Goal: Transaction & Acquisition: Download file/media

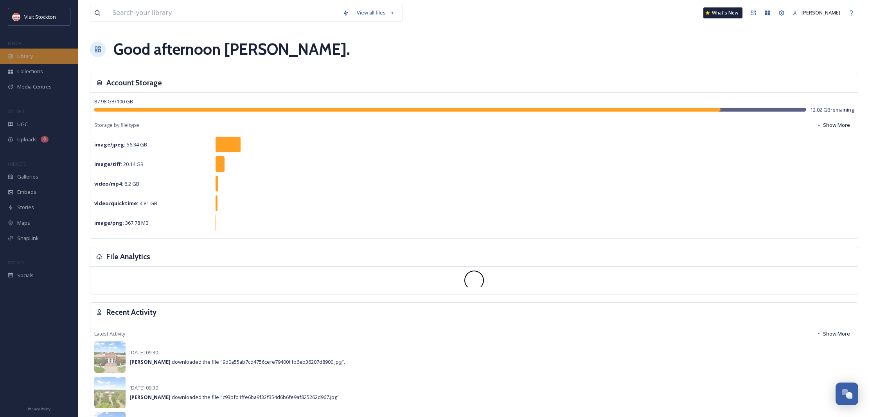
click at [32, 55] on span "Library" at bounding box center [25, 55] width 16 height 7
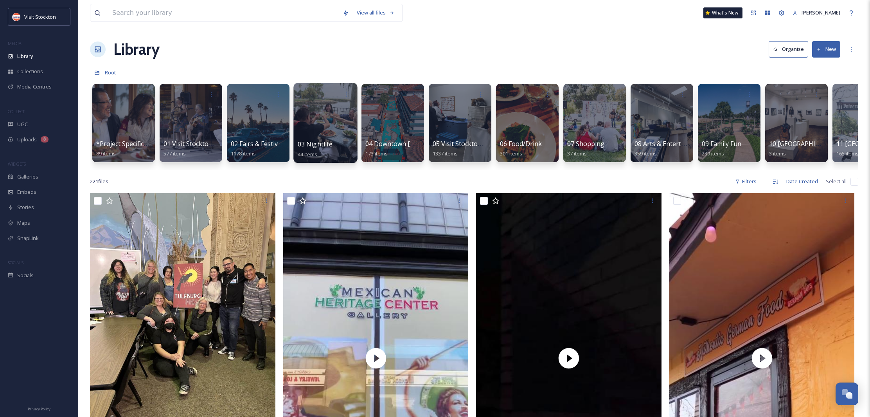
click at [325, 131] on div at bounding box center [325, 123] width 64 height 80
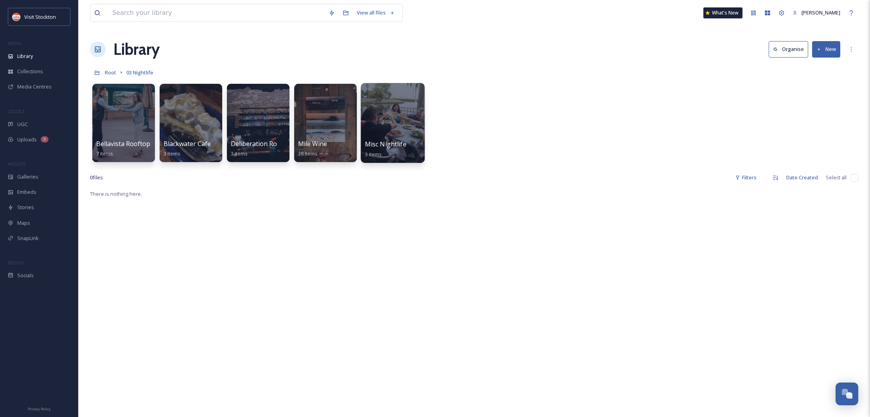
click at [409, 130] on div at bounding box center [393, 123] width 64 height 80
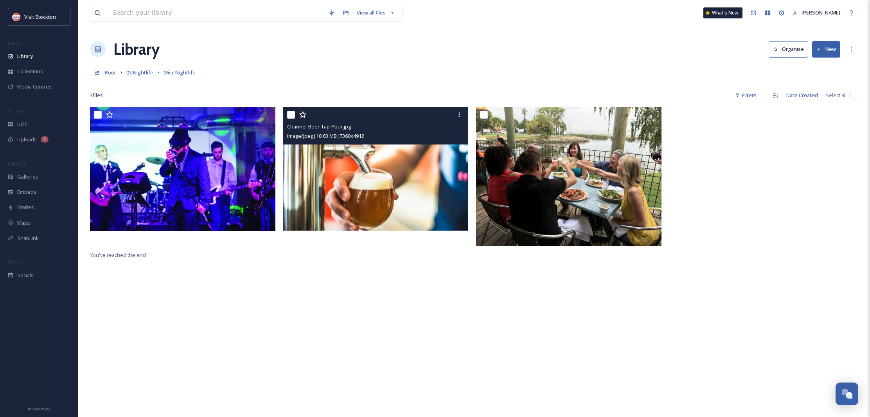
click at [381, 162] on img at bounding box center [375, 169] width 185 height 124
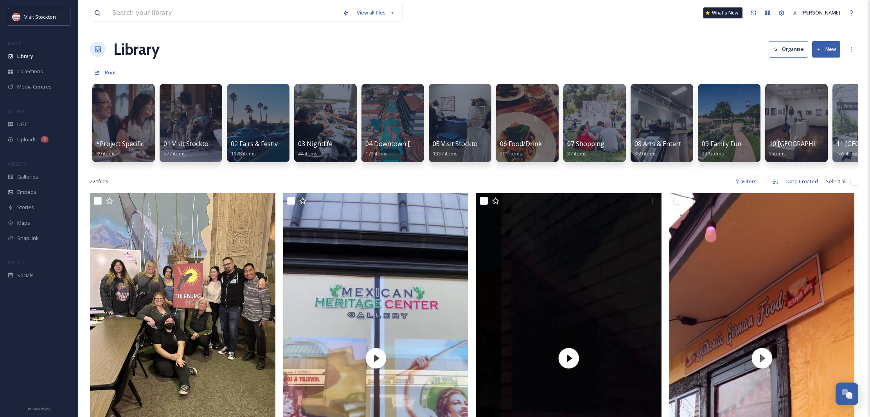
click at [794, 49] on button "Organise" at bounding box center [789, 49] width 40 height 16
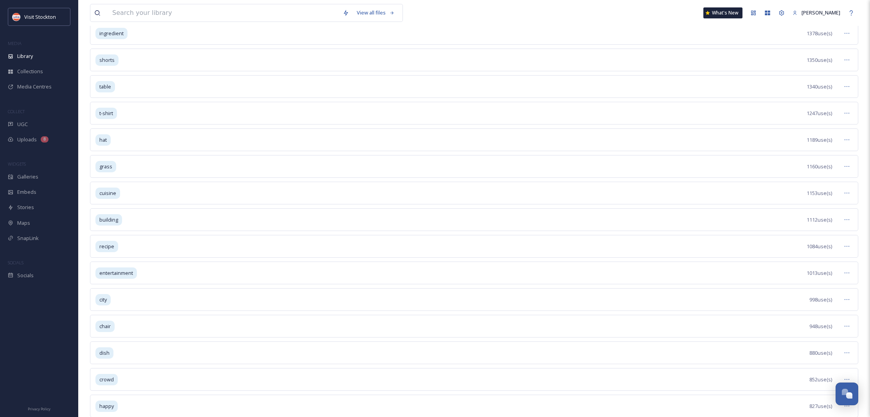
scroll to position [352, 0]
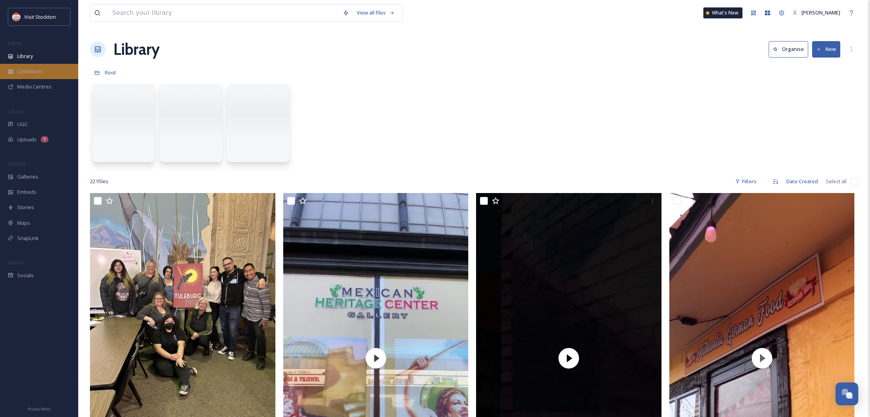
click at [32, 72] on span "Collections" at bounding box center [30, 71] width 26 height 7
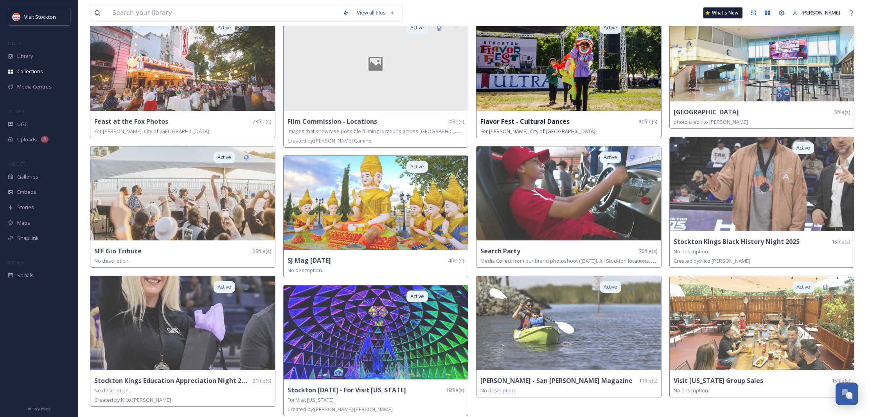
scroll to position [7, 0]
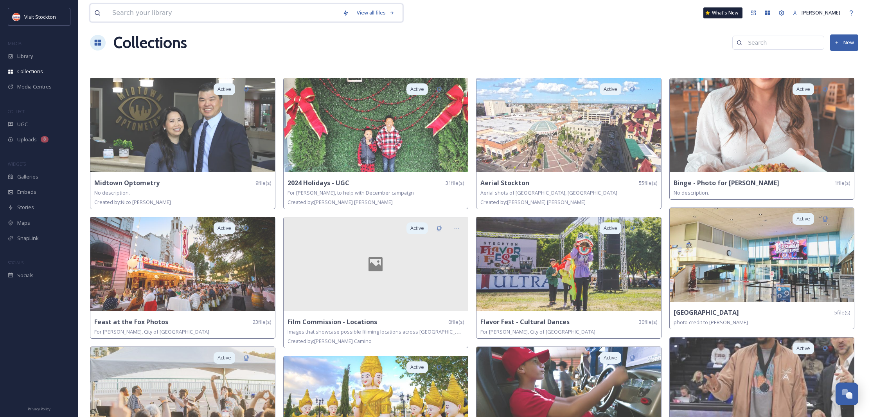
click at [220, 14] on input at bounding box center [223, 12] width 230 height 17
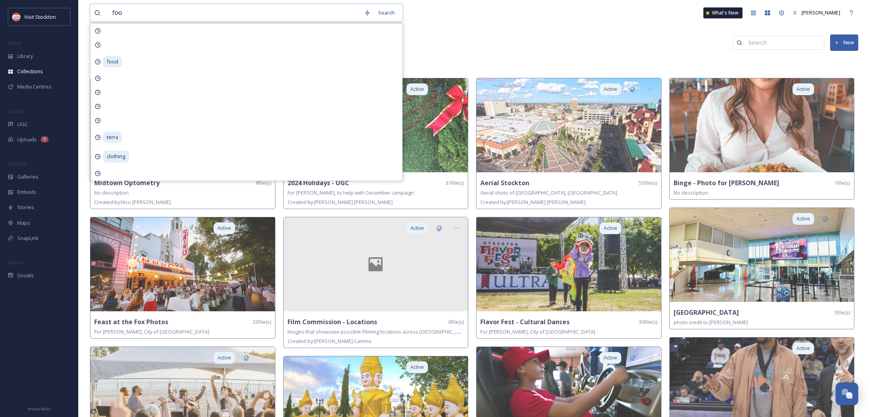
type input "food"
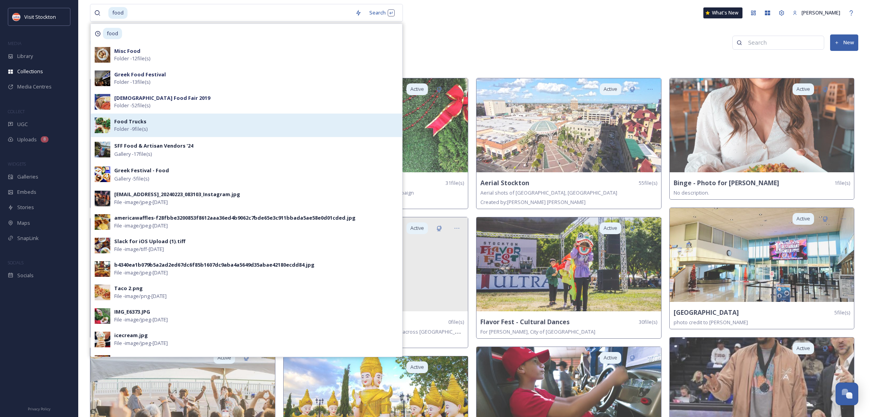
click at [137, 121] on strong "Food Trucks" at bounding box center [130, 121] width 32 height 7
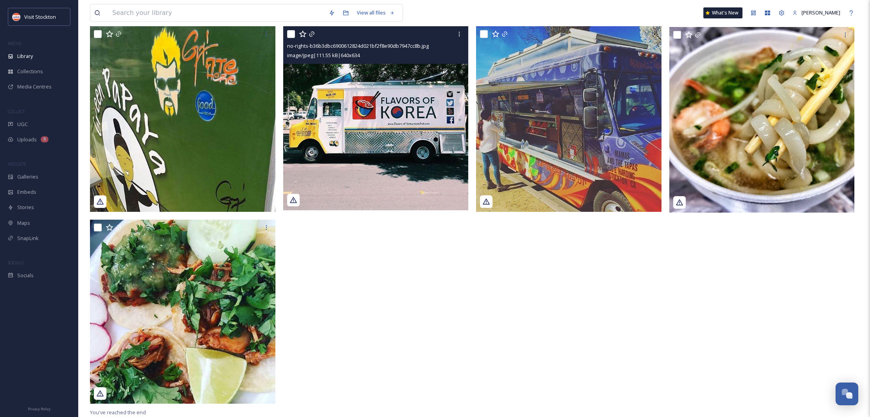
scroll to position [274, 0]
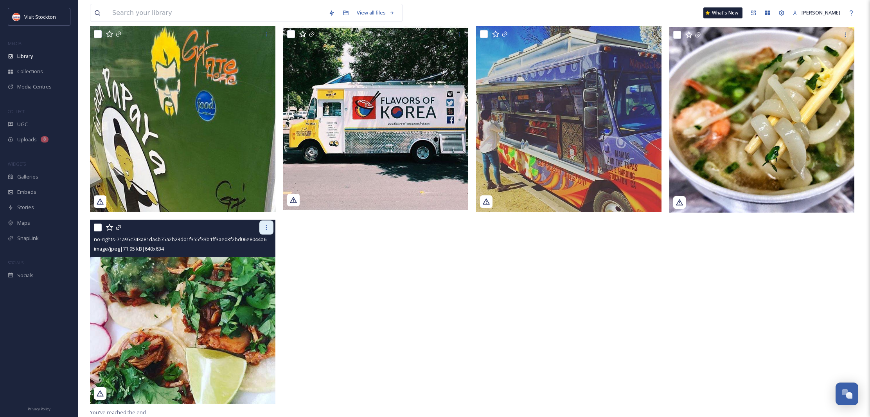
click at [266, 230] on div at bounding box center [266, 227] width 14 height 14
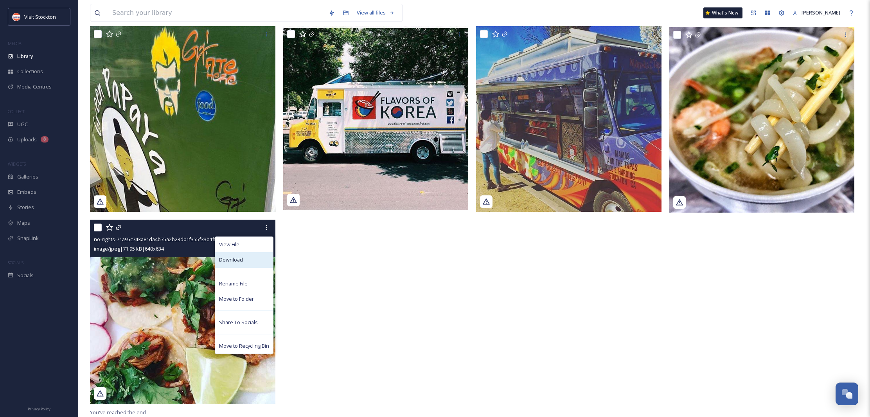
click at [241, 258] on span "Download" at bounding box center [231, 259] width 24 height 7
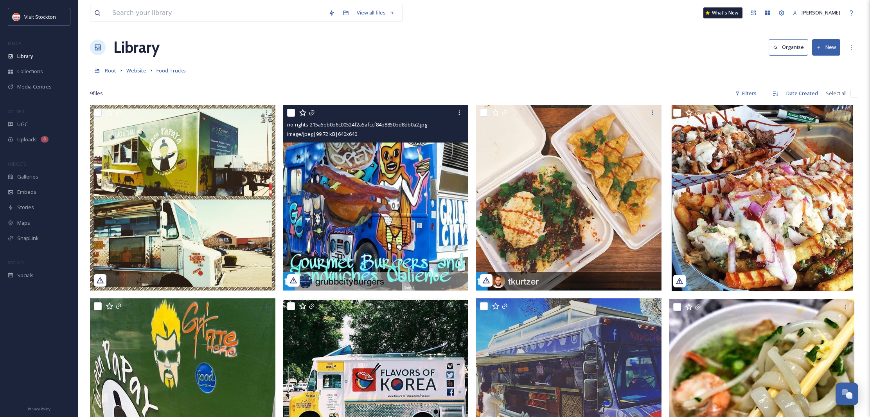
scroll to position [2, 0]
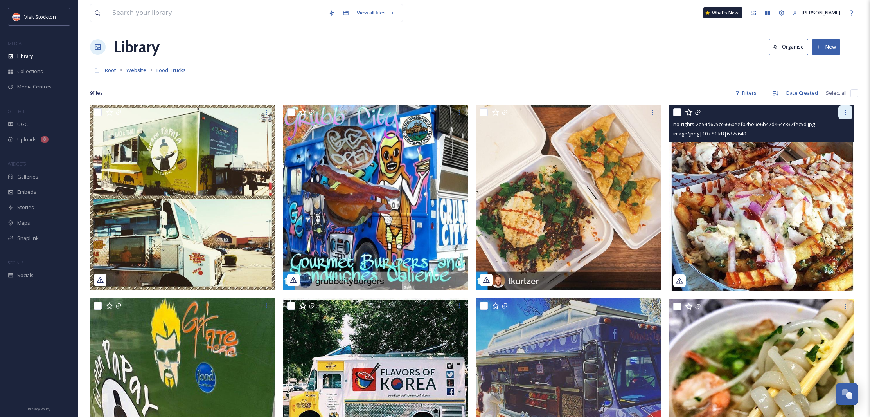
click at [847, 117] on div at bounding box center [845, 112] width 14 height 14
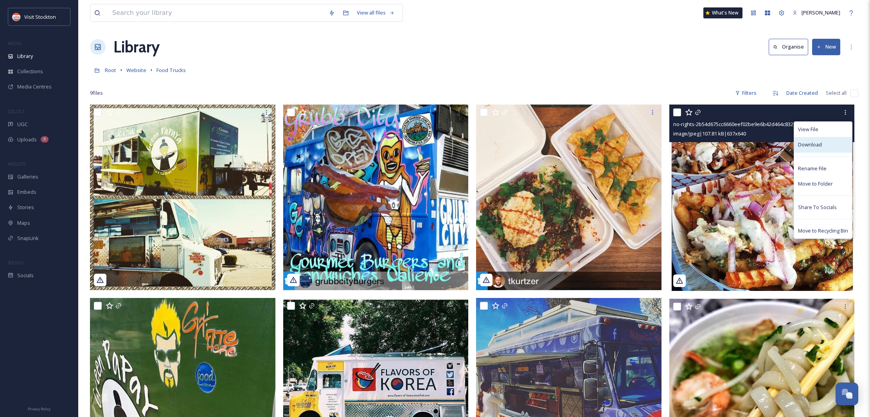
click at [822, 144] on div "Download" at bounding box center [823, 144] width 58 height 15
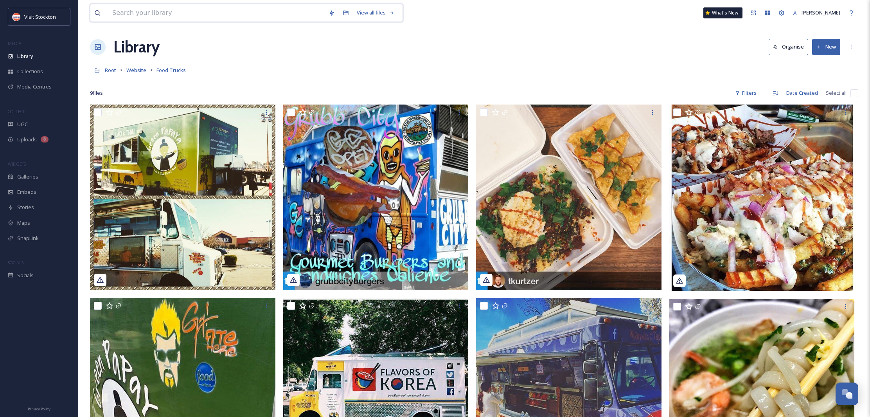
click at [139, 13] on input at bounding box center [216, 12] width 216 height 17
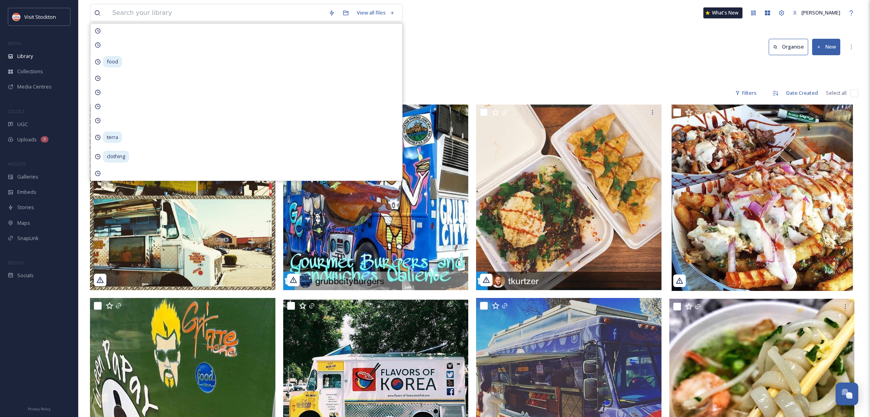
click at [474, 54] on div "Library Organise New" at bounding box center [474, 46] width 768 height 23
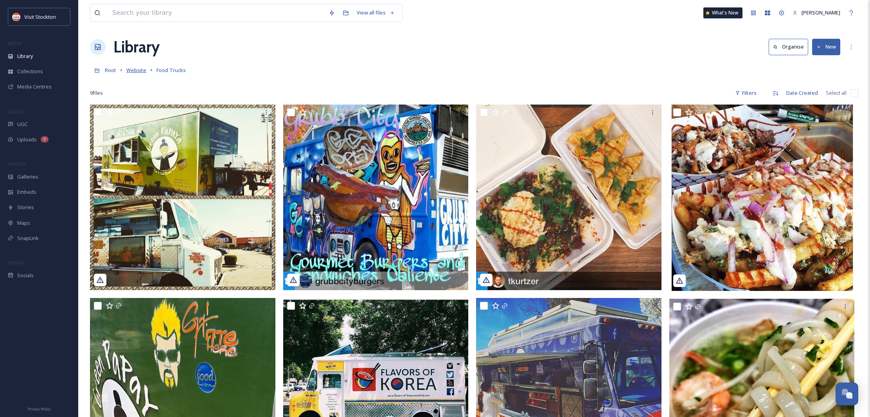
click at [139, 72] on span "Website" at bounding box center [136, 70] width 20 height 7
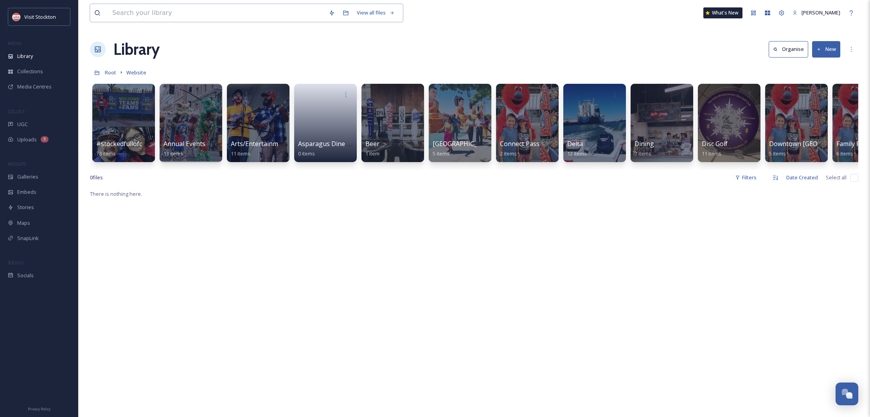
click at [162, 14] on input at bounding box center [216, 12] width 216 height 17
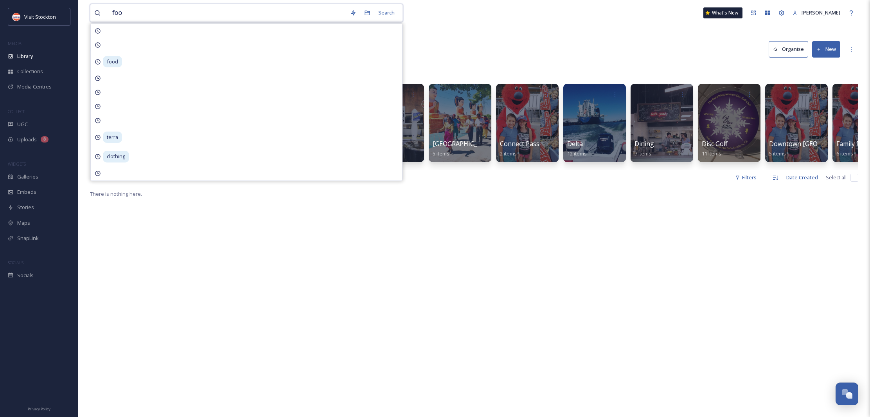
type input "food"
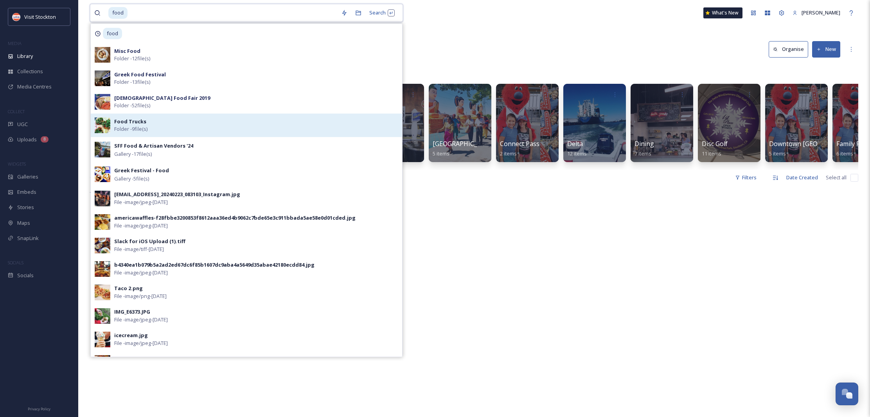
scroll to position [4, 0]
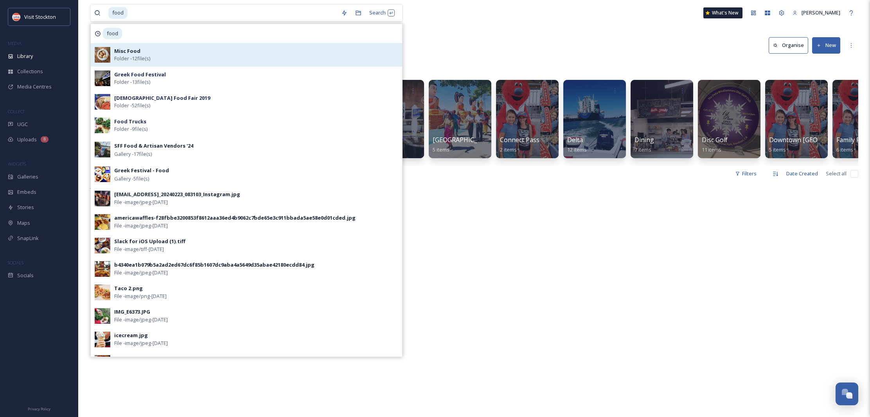
click at [129, 50] on strong "Misc Food" at bounding box center [127, 50] width 26 height 7
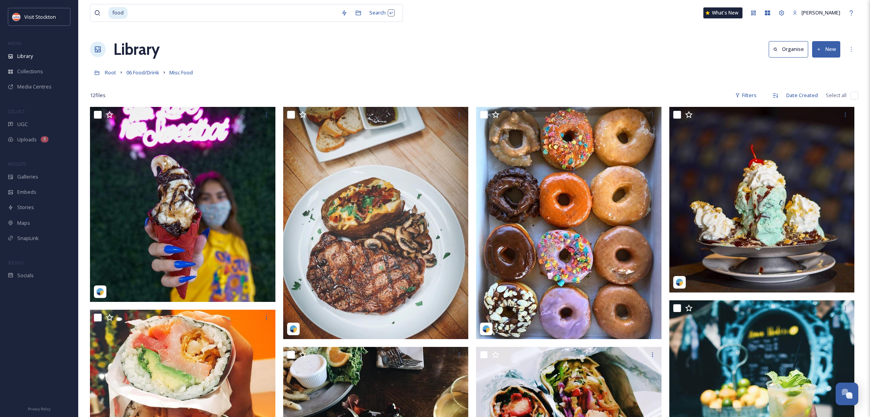
click at [482, 33] on div "food Search What's [GEOGRAPHIC_DATA][PERSON_NAME] Organise New Root 06 Food/Dri…" at bounding box center [474, 392] width 792 height 785
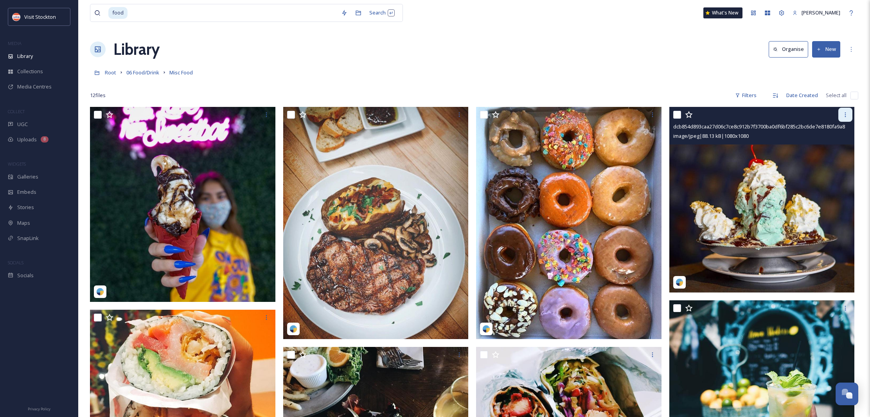
click at [844, 118] on div at bounding box center [845, 115] width 14 height 14
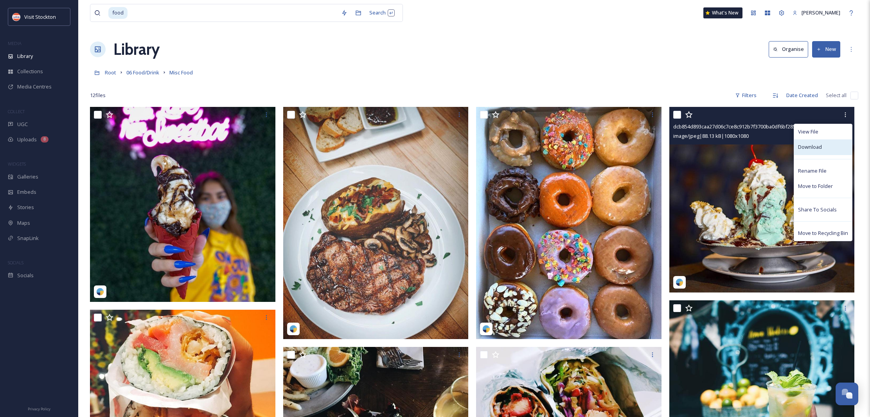
click at [819, 148] on span "Download" at bounding box center [810, 146] width 24 height 7
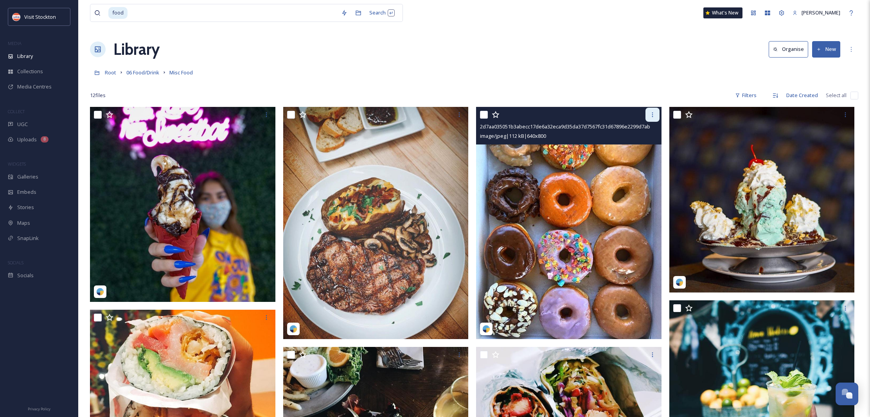
click at [650, 117] on icon at bounding box center [652, 115] width 6 height 6
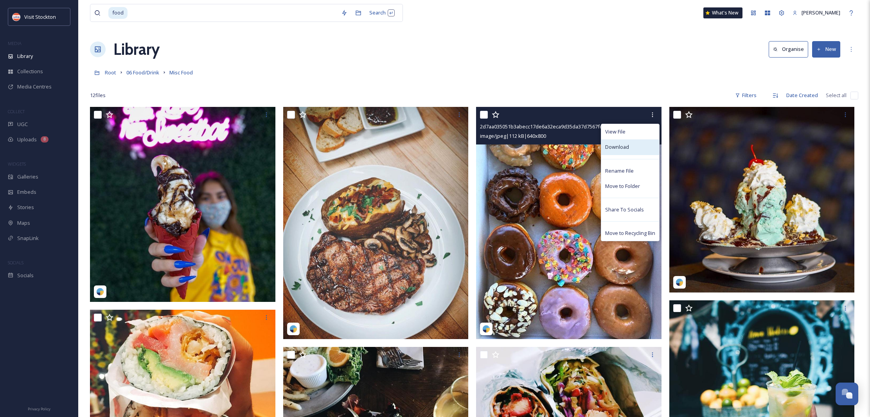
click at [618, 147] on span "Download" at bounding box center [617, 146] width 24 height 7
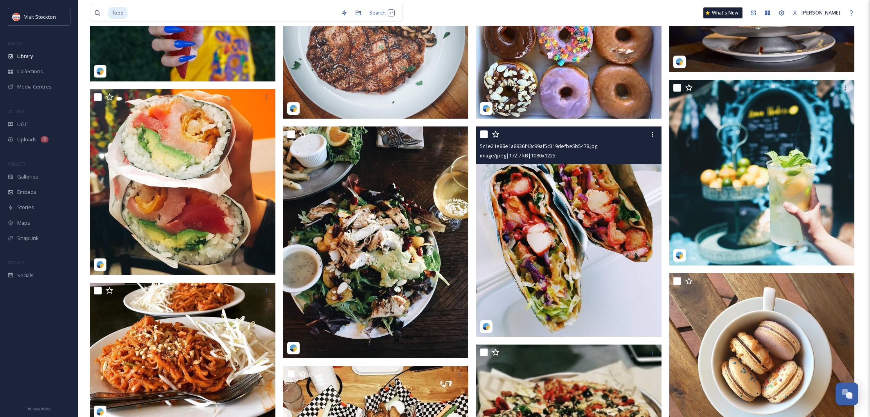
scroll to position [220, 0]
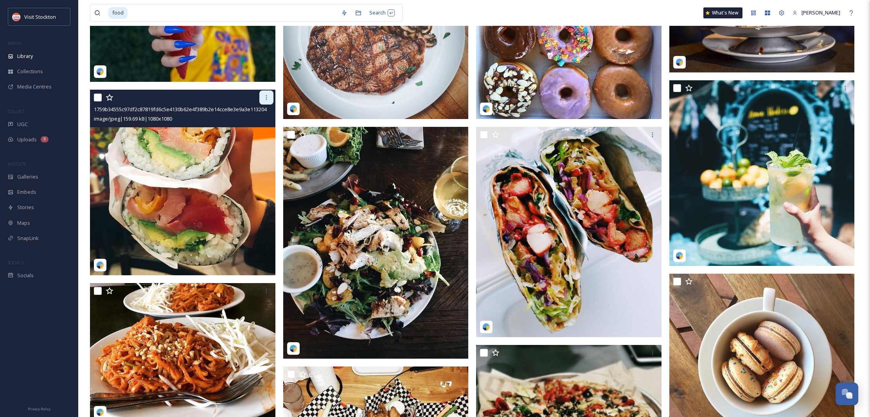
click at [263, 101] on div at bounding box center [266, 97] width 14 height 14
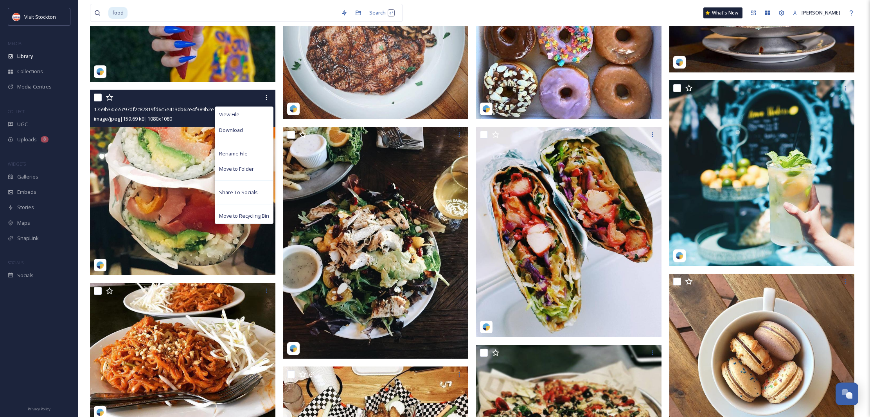
drag, startPoint x: 244, startPoint y: 130, endPoint x: 239, endPoint y: 127, distance: 6.0
click at [244, 130] on div "Download" at bounding box center [244, 129] width 58 height 15
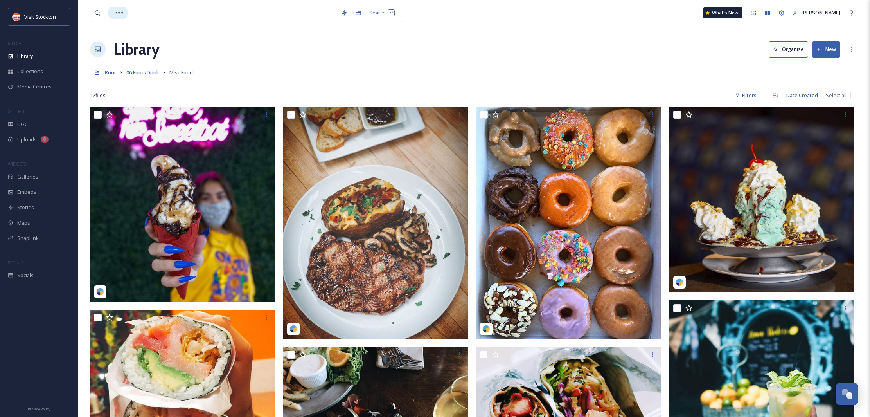
scroll to position [0, 0]
click at [145, 73] on span "06 Food/Drink" at bounding box center [142, 72] width 33 height 7
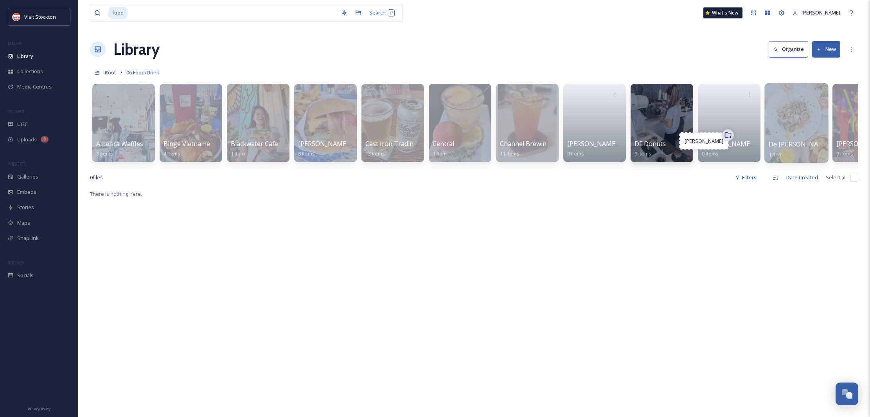
drag, startPoint x: 846, startPoint y: 133, endPoint x: 826, endPoint y: 132, distance: 20.0
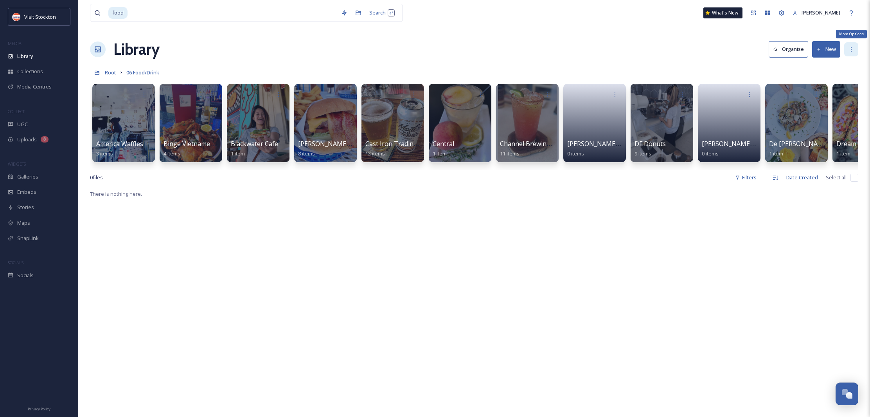
click at [852, 47] on icon at bounding box center [851, 49] width 6 height 6
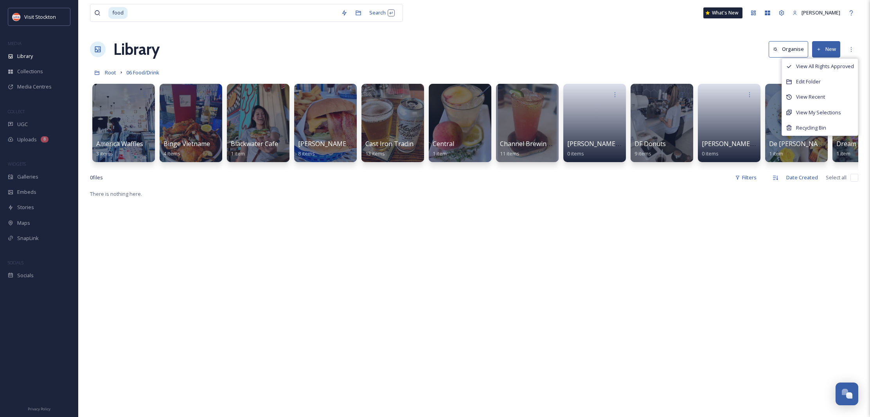
click at [670, 48] on div "Library Organise New View All Rights Approved Edit Folder View Recent View My S…" at bounding box center [474, 49] width 768 height 23
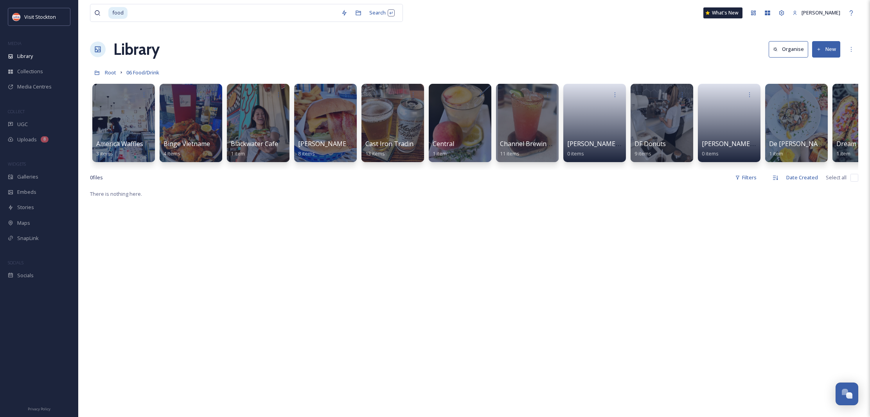
click at [797, 53] on button "Organise" at bounding box center [789, 49] width 40 height 16
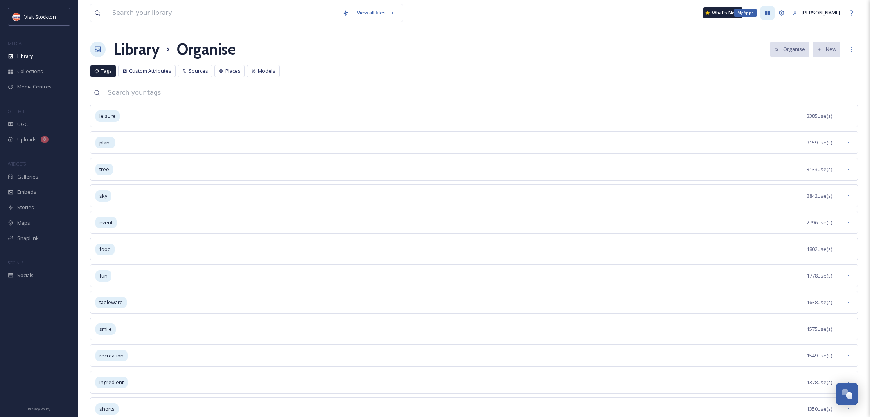
click at [775, 12] on div "My Apps" at bounding box center [768, 13] width 14 height 14
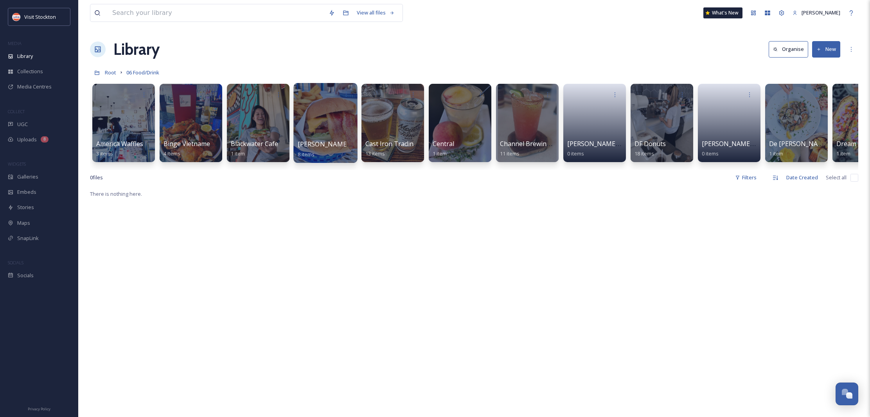
click at [325, 105] on div at bounding box center [325, 123] width 64 height 80
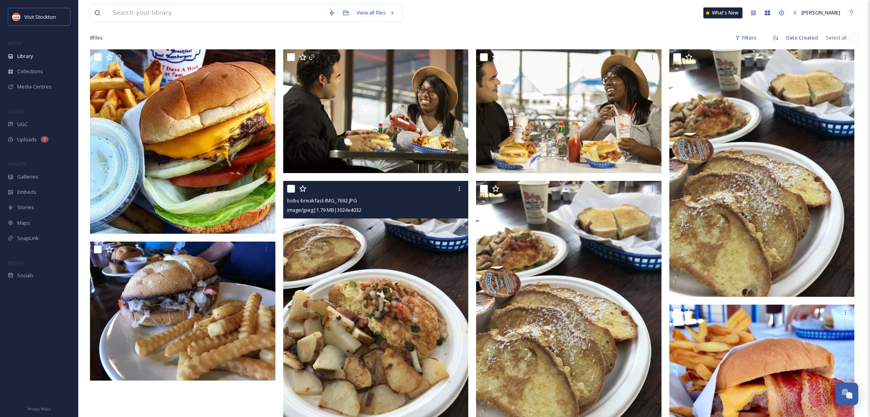
scroll to position [35, 0]
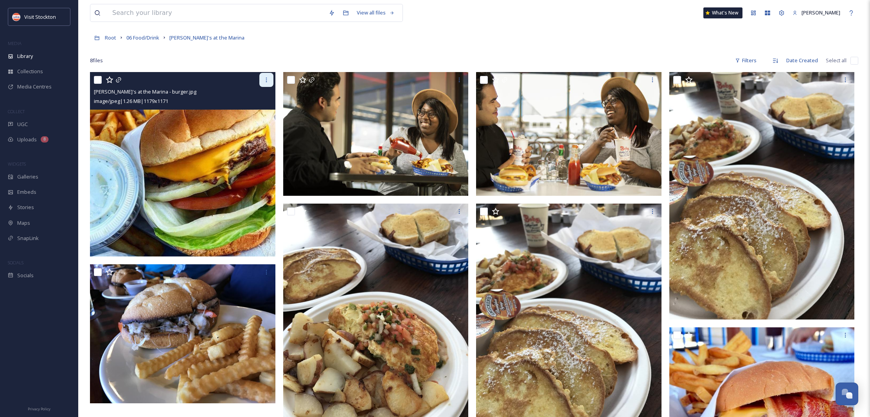
click at [264, 86] on div at bounding box center [266, 80] width 14 height 14
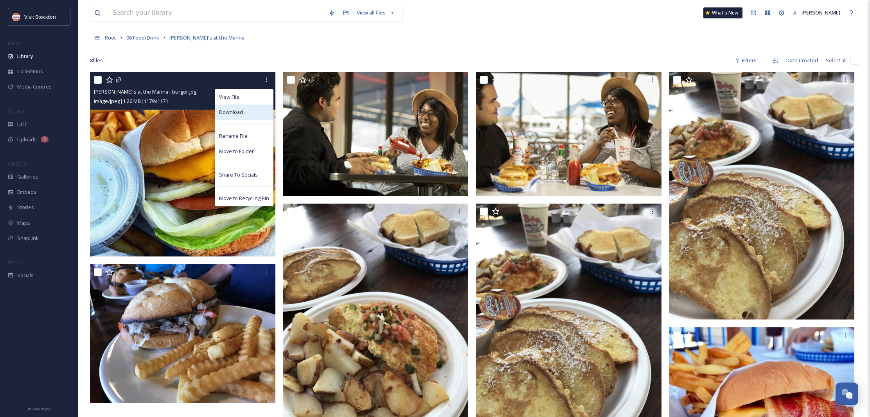
click at [235, 110] on span "Download" at bounding box center [231, 111] width 24 height 7
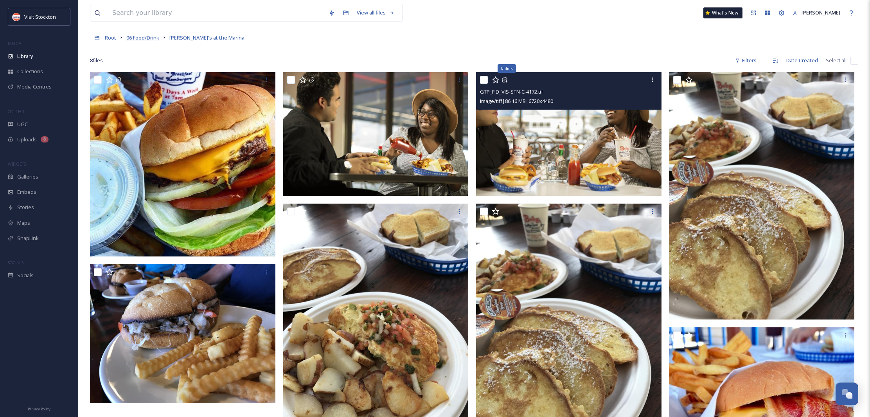
click at [142, 39] on span "06 Food/Drink" at bounding box center [142, 37] width 33 height 7
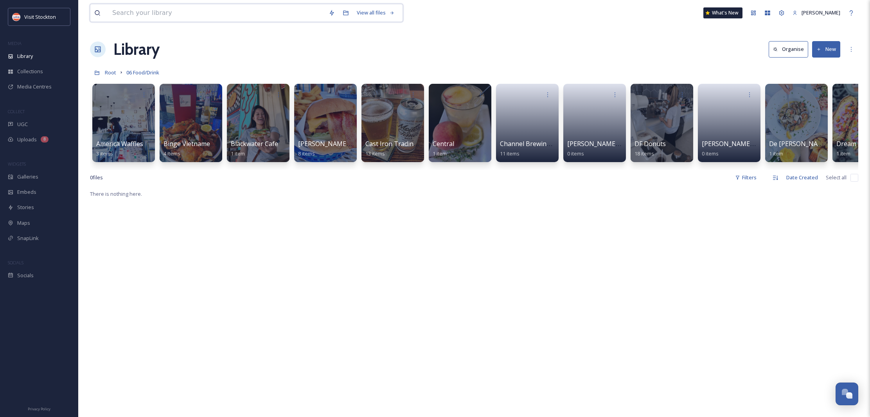
click at [157, 10] on input at bounding box center [216, 12] width 216 height 17
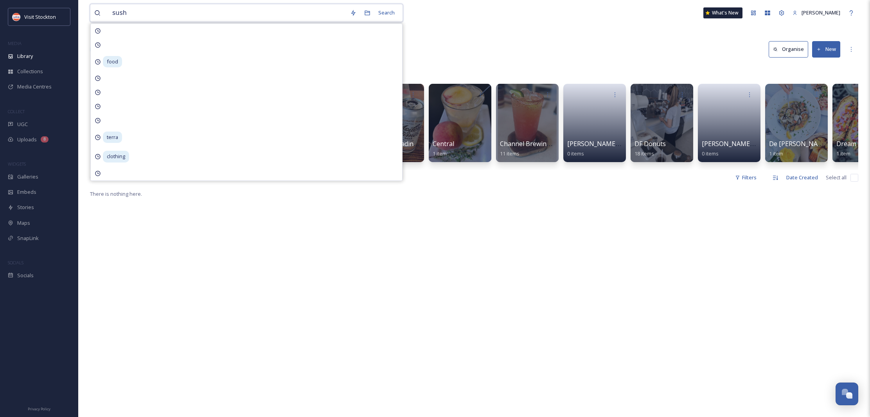
type input "sushi"
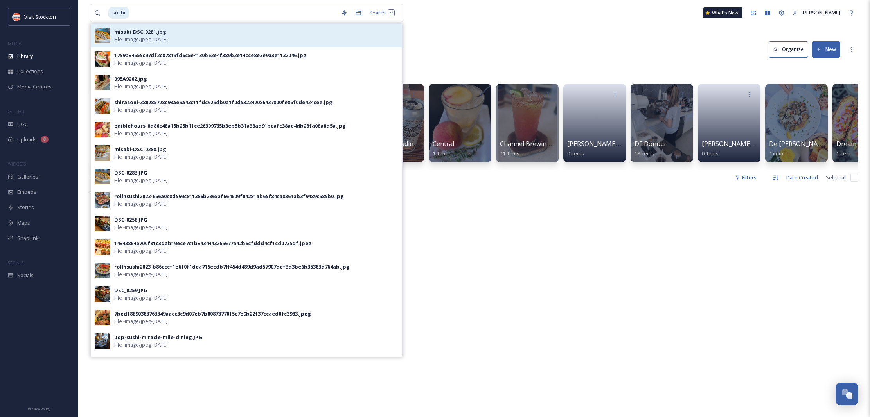
click at [130, 32] on div "misaki-DSC_0281.jpg" at bounding box center [140, 31] width 52 height 7
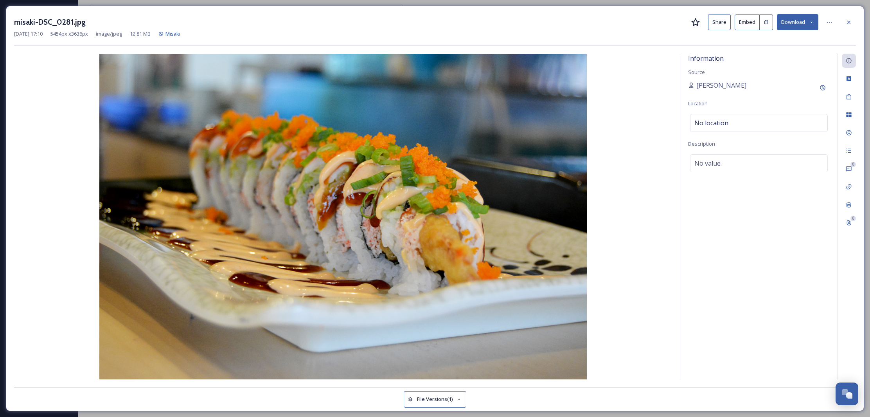
click at [794, 23] on button "Download" at bounding box center [797, 22] width 41 height 16
click at [779, 38] on span "Download Original (5454 x 3636)" at bounding box center [777, 39] width 74 height 7
click at [851, 22] on icon at bounding box center [849, 22] width 6 height 6
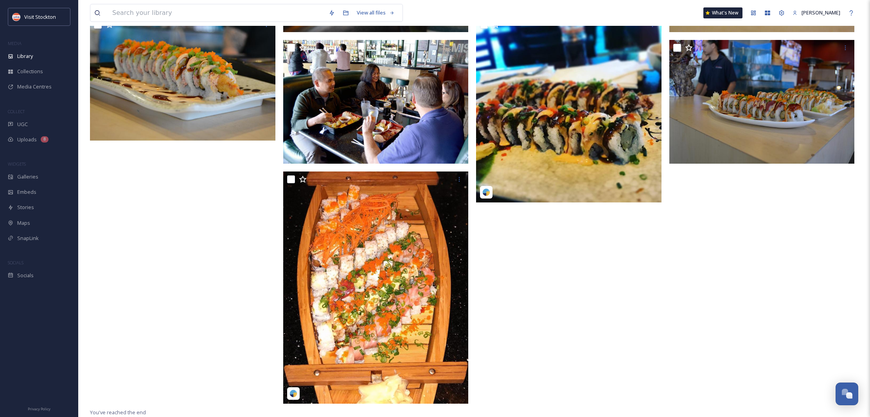
scroll to position [353, 0]
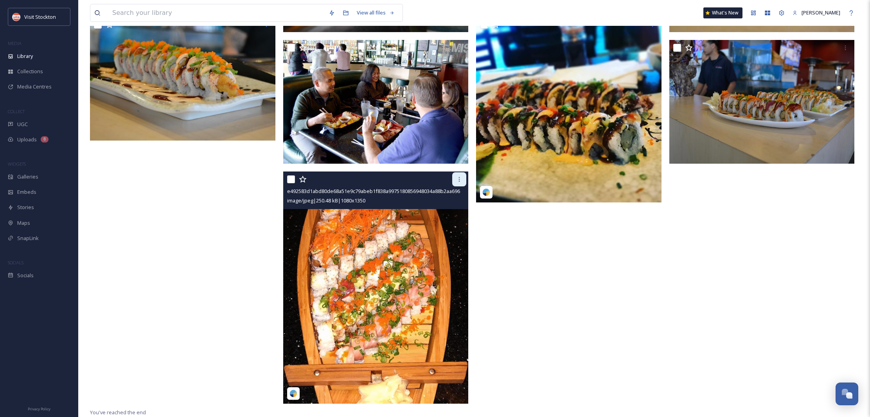
click at [462, 178] on div at bounding box center [459, 179] width 14 height 14
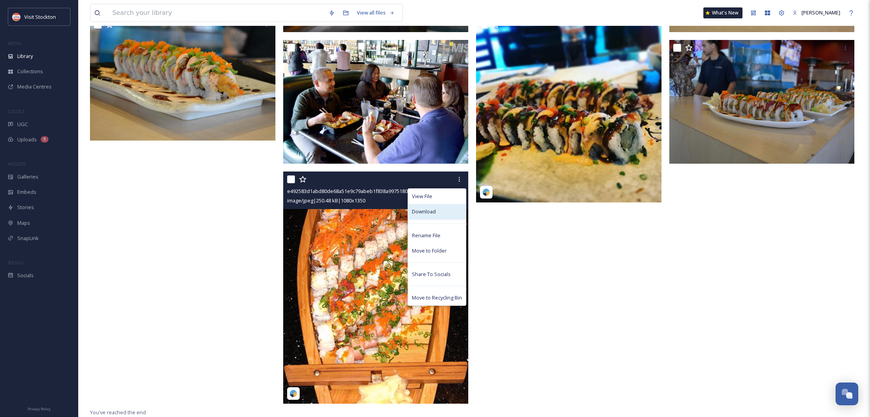
click at [429, 210] on span "Download" at bounding box center [424, 211] width 24 height 7
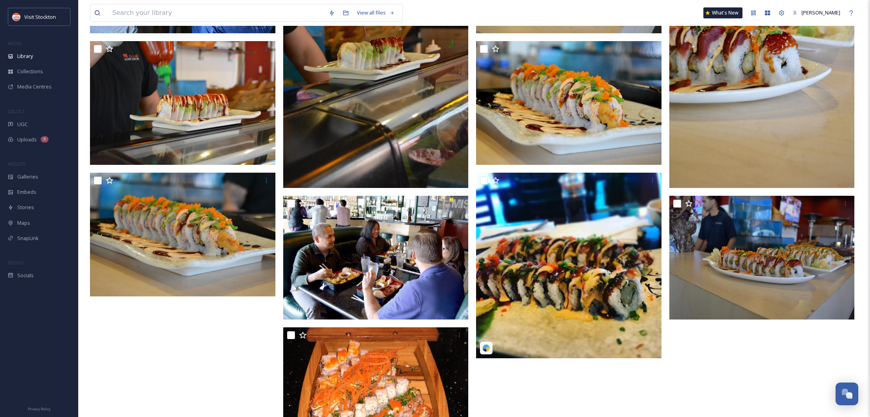
scroll to position [196, 0]
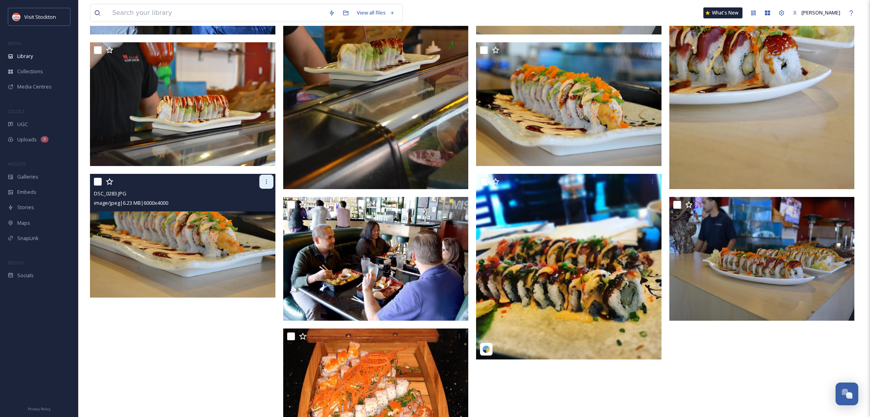
click at [263, 186] on div at bounding box center [266, 182] width 14 height 14
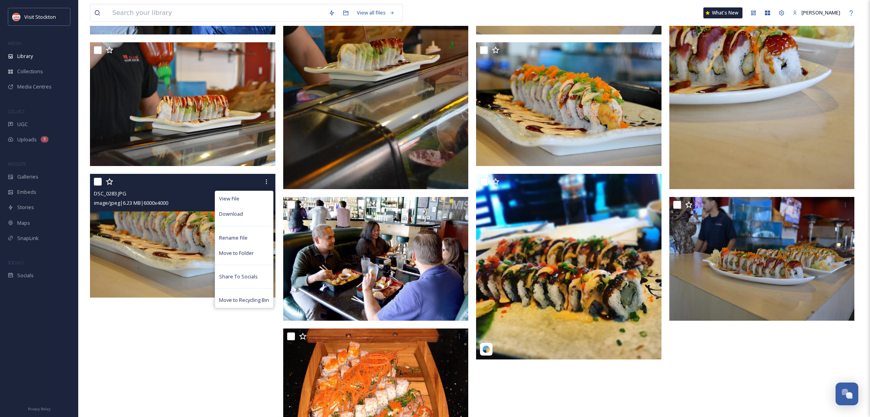
drag, startPoint x: 237, startPoint y: 212, endPoint x: 228, endPoint y: 207, distance: 10.2
click at [237, 212] on span "Download" at bounding box center [231, 213] width 24 height 7
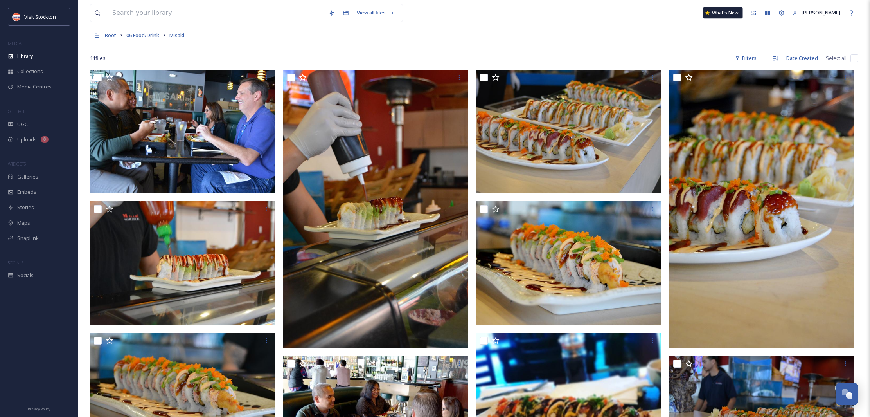
scroll to position [38, 0]
click at [161, 12] on input at bounding box center [216, 12] width 216 height 17
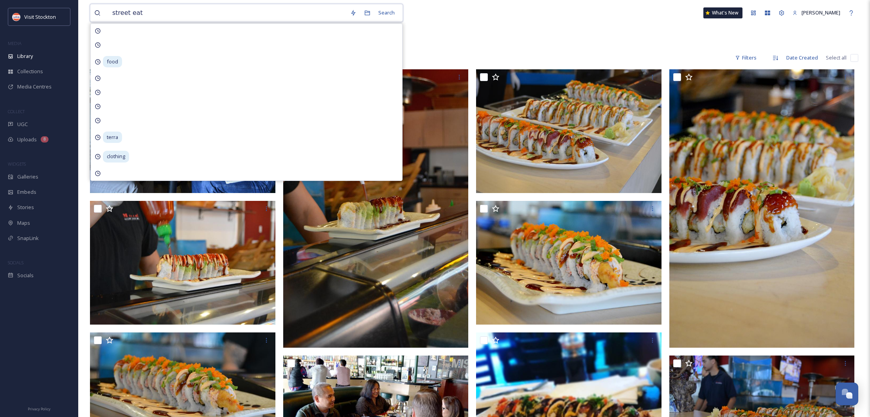
type input "street eats"
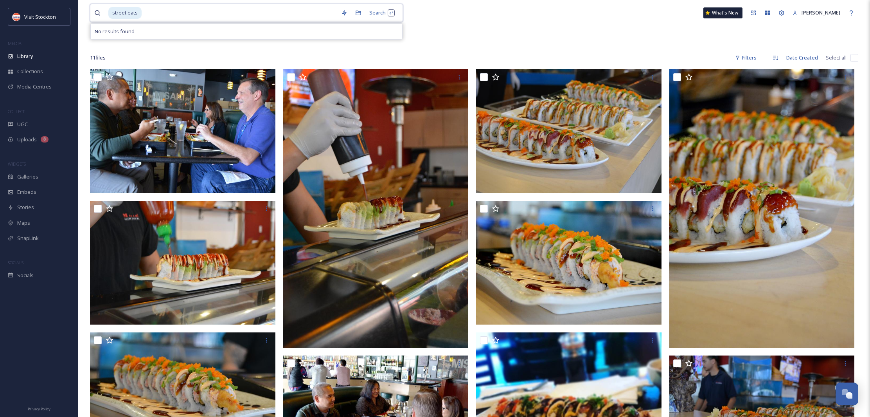
click at [144, 15] on input at bounding box center [239, 12] width 195 height 17
drag, startPoint x: 144, startPoint y: 14, endPoint x: 107, endPoint y: 14, distance: 36.4
click at [107, 14] on div "street eats" at bounding box center [215, 12] width 243 height 17
type input "s"
type input "food trucks"
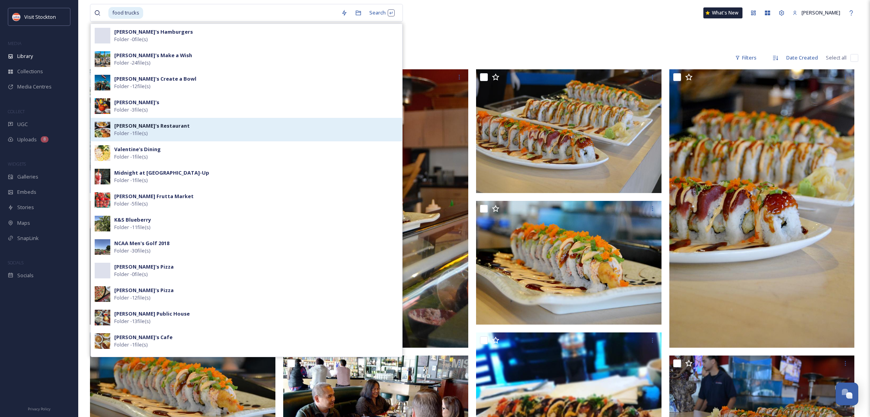
click at [130, 125] on strong "[PERSON_NAME]'s Restaurant" at bounding box center [152, 125] width 76 height 7
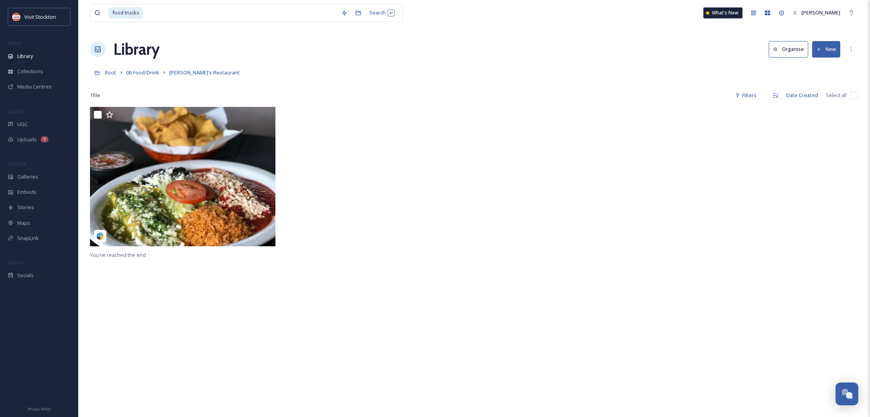
click at [122, 322] on div "You've reached the end" at bounding box center [474, 315] width 768 height 417
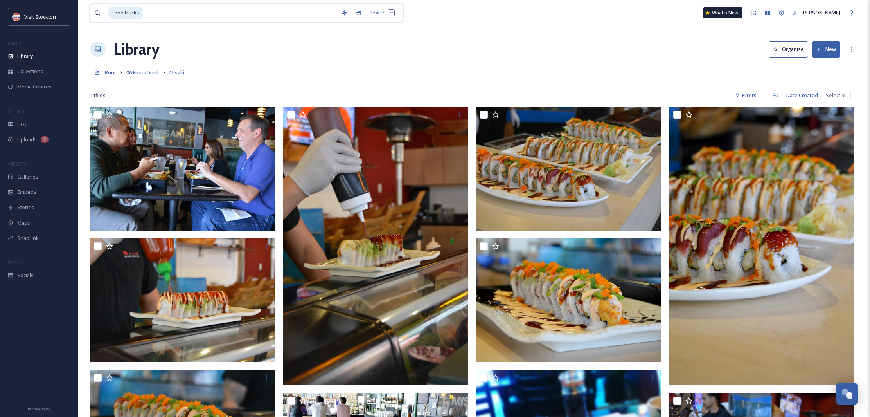
drag, startPoint x: 148, startPoint y: 12, endPoint x: 106, endPoint y: 15, distance: 42.4
click at [106, 15] on div "food trucks" at bounding box center [215, 12] width 243 height 17
type input "f"
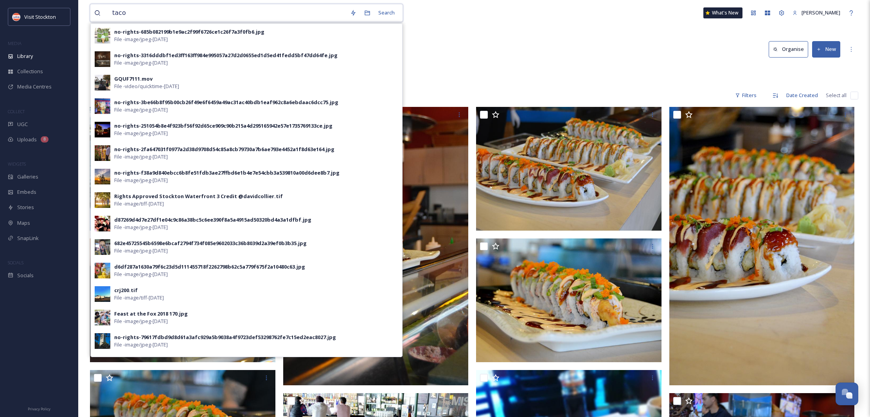
type input "tacos"
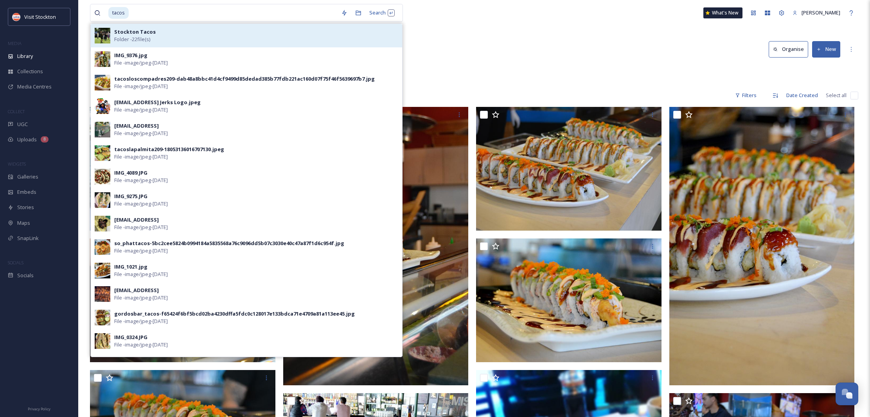
click at [131, 29] on strong "Stockton Tacos" at bounding box center [134, 31] width 41 height 7
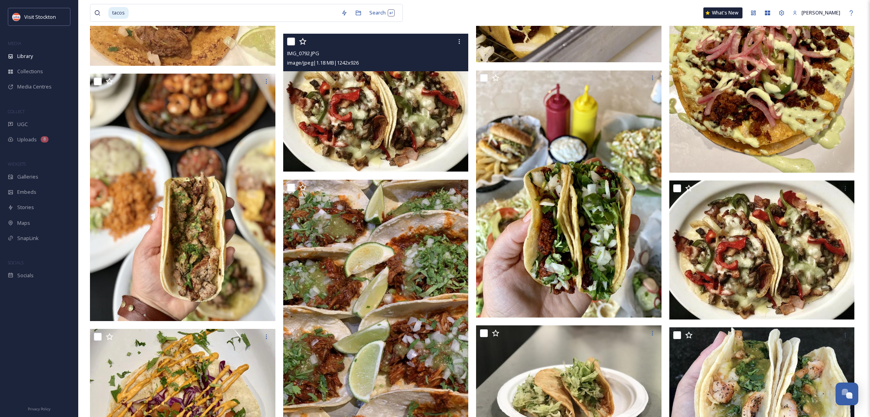
scroll to position [517, 0]
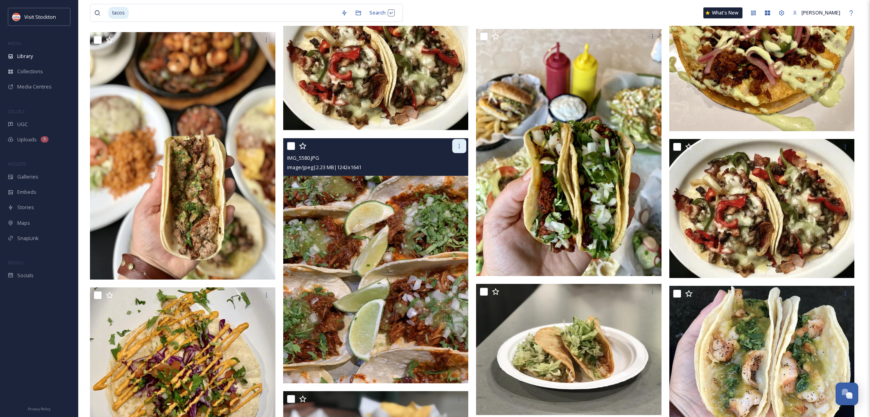
click at [458, 149] on div at bounding box center [459, 146] width 14 height 14
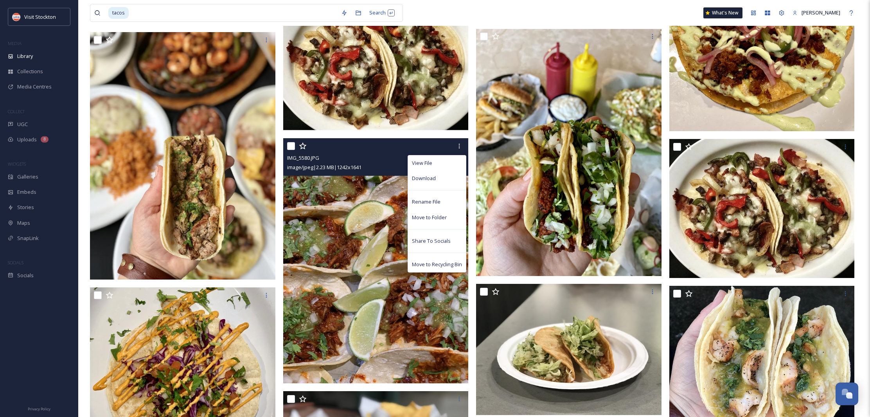
click at [441, 175] on div "Download" at bounding box center [437, 178] width 58 height 15
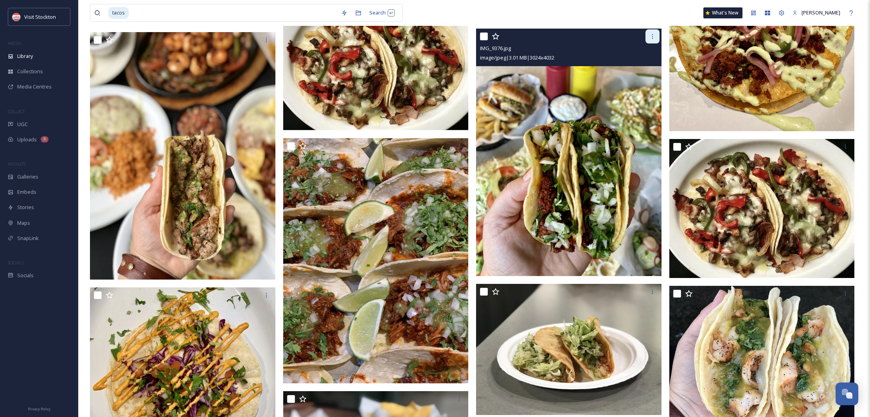
click at [653, 35] on icon at bounding box center [652, 36] width 6 height 6
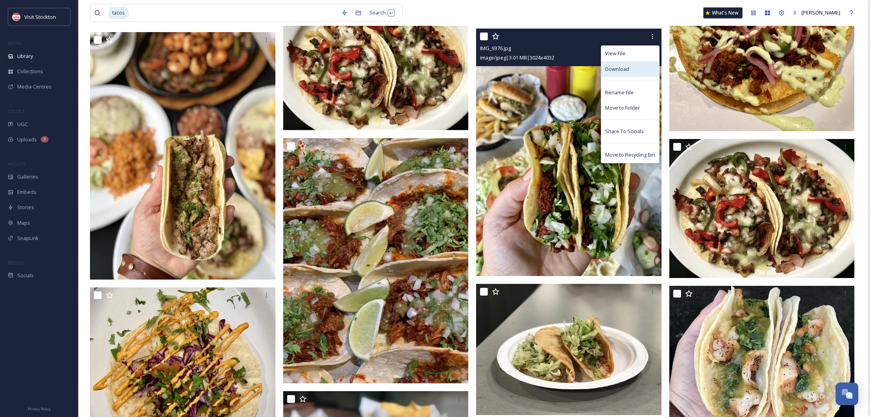
click at [636, 64] on div "Download" at bounding box center [630, 68] width 58 height 15
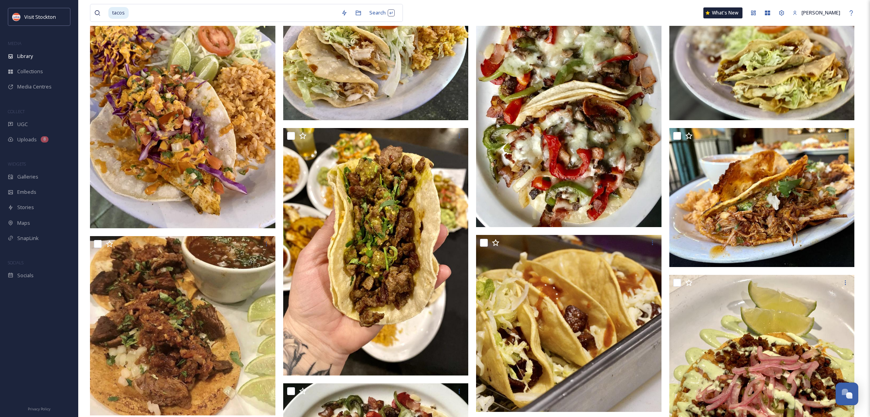
scroll to position [119, 0]
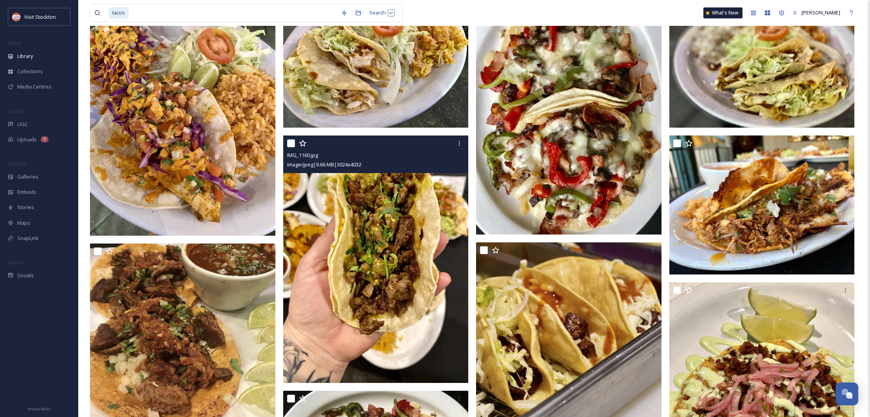
click at [455, 150] on div "IMG_1160.jpg" at bounding box center [377, 154] width 180 height 9
click at [453, 149] on div at bounding box center [459, 143] width 14 height 14
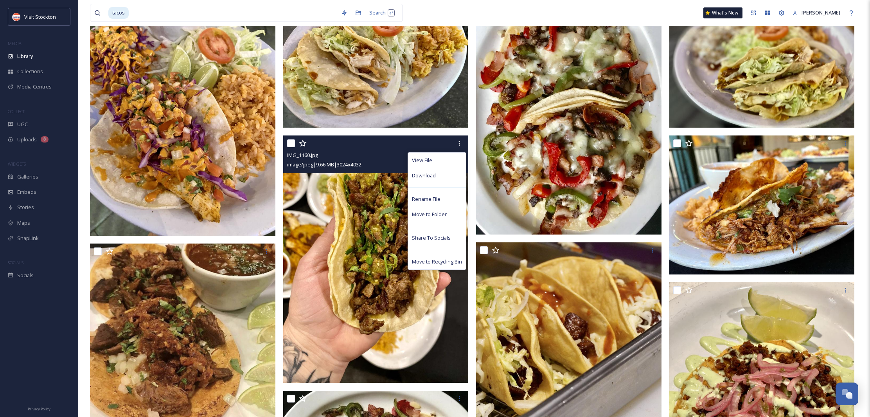
drag, startPoint x: 426, startPoint y: 176, endPoint x: 423, endPoint y: 173, distance: 4.5
click at [426, 176] on span "Download" at bounding box center [424, 175] width 24 height 7
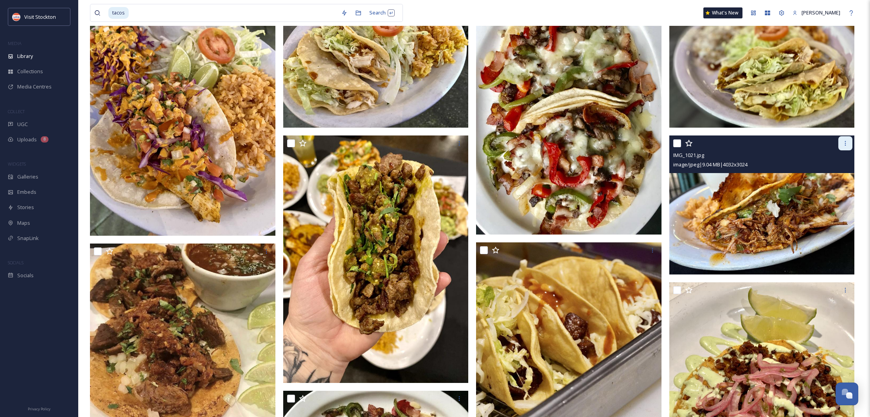
click at [845, 148] on div at bounding box center [845, 143] width 14 height 14
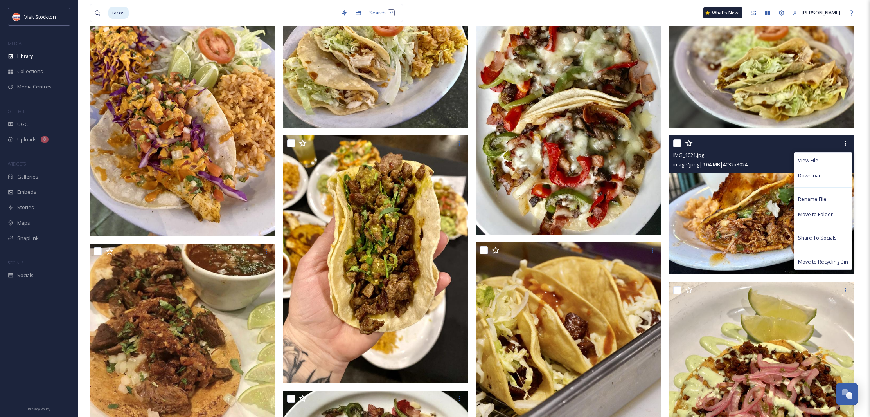
click at [803, 177] on span "Download" at bounding box center [810, 175] width 24 height 7
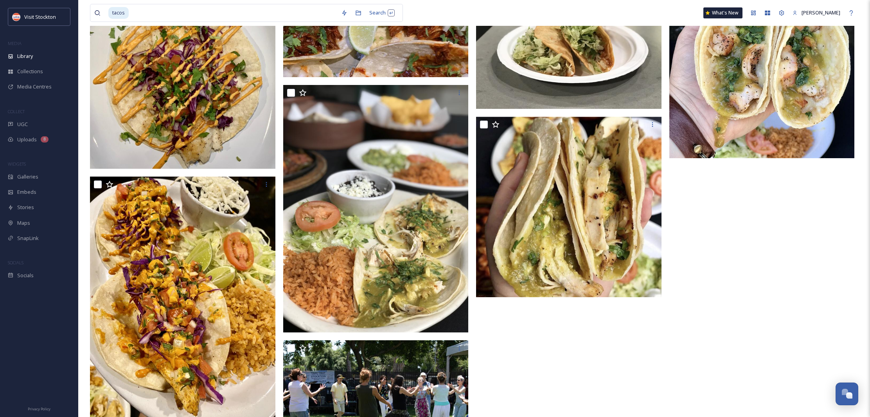
scroll to position [822, 0]
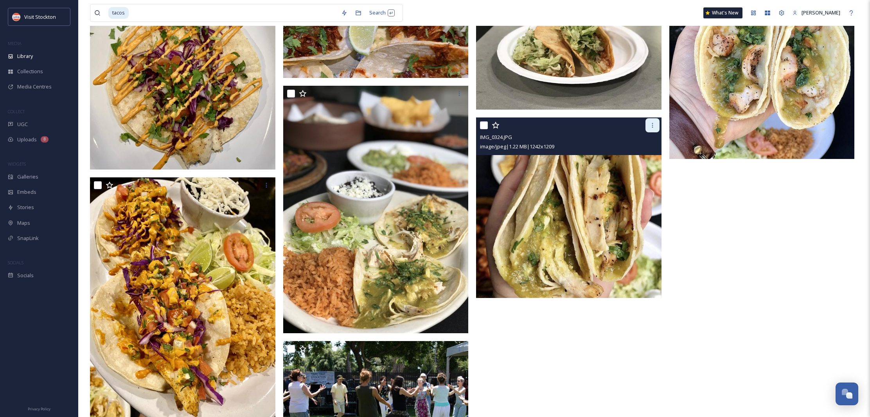
click at [647, 131] on div at bounding box center [653, 125] width 14 height 14
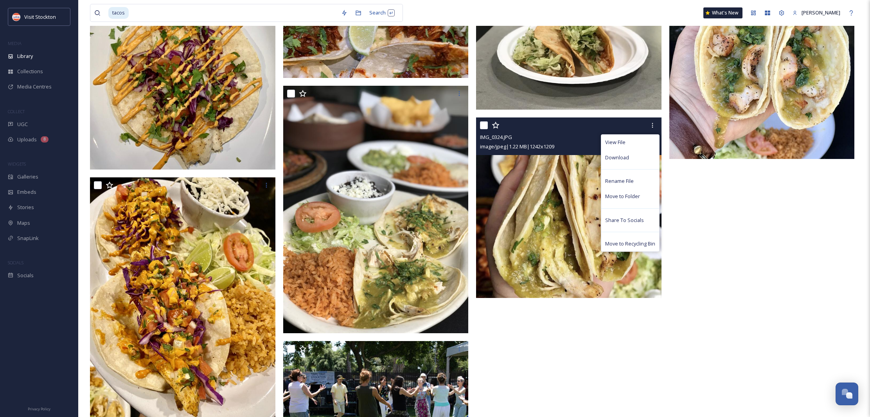
click at [619, 154] on span "Download" at bounding box center [617, 157] width 24 height 7
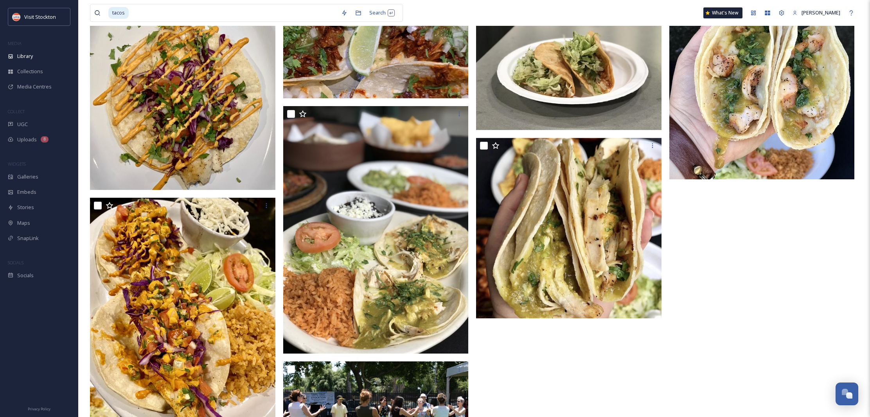
scroll to position [728, 0]
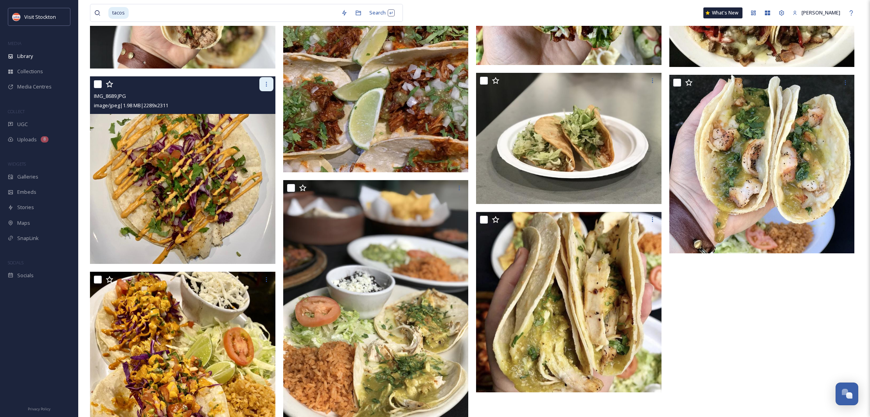
click at [270, 86] on div at bounding box center [266, 84] width 14 height 14
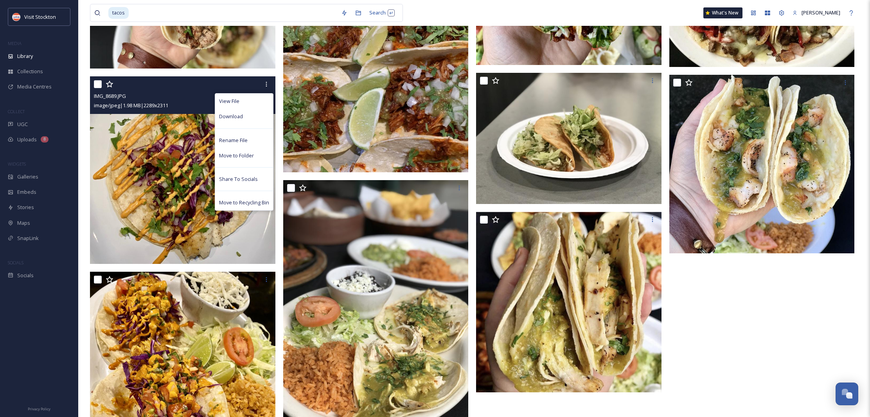
click at [236, 114] on span "Download" at bounding box center [231, 116] width 24 height 7
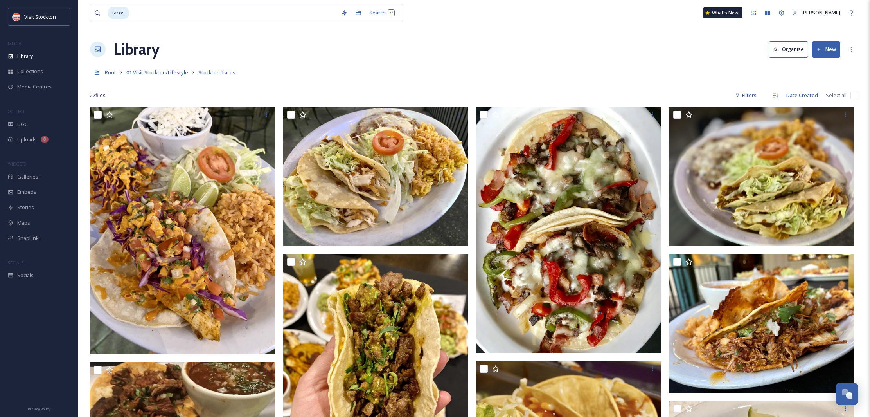
scroll to position [0, 0]
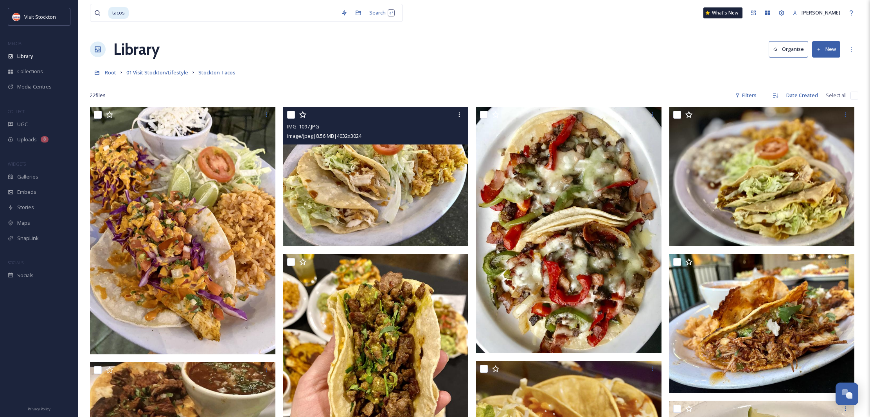
click at [452, 151] on img at bounding box center [375, 176] width 185 height 139
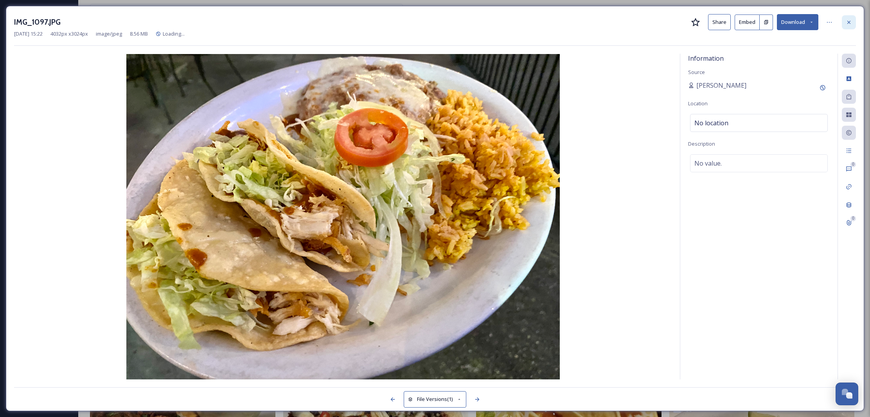
click at [849, 22] on icon at bounding box center [848, 21] width 3 height 3
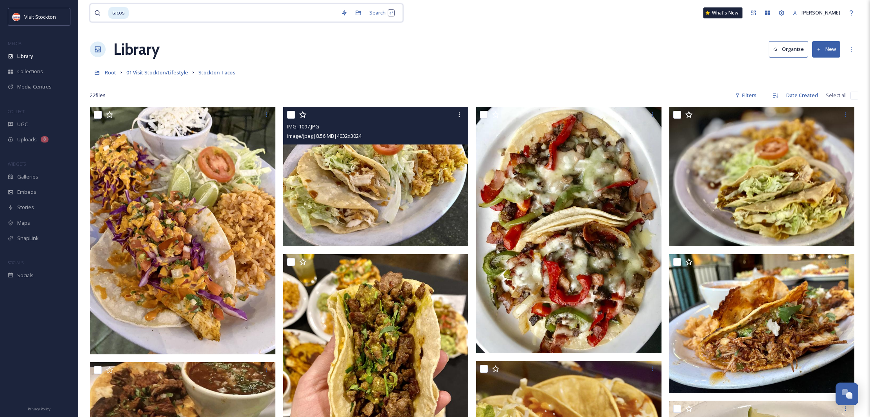
click at [164, 14] on input at bounding box center [234, 12] width 208 height 17
type input "t"
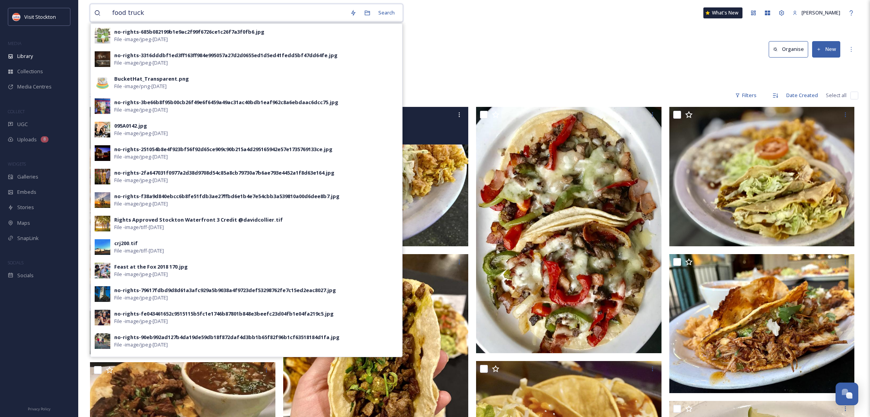
type input "food trucks"
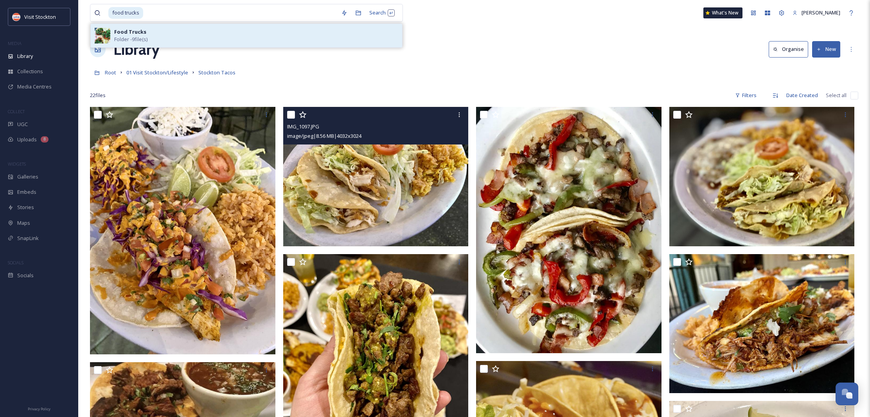
click at [125, 30] on strong "Food Trucks" at bounding box center [130, 31] width 32 height 7
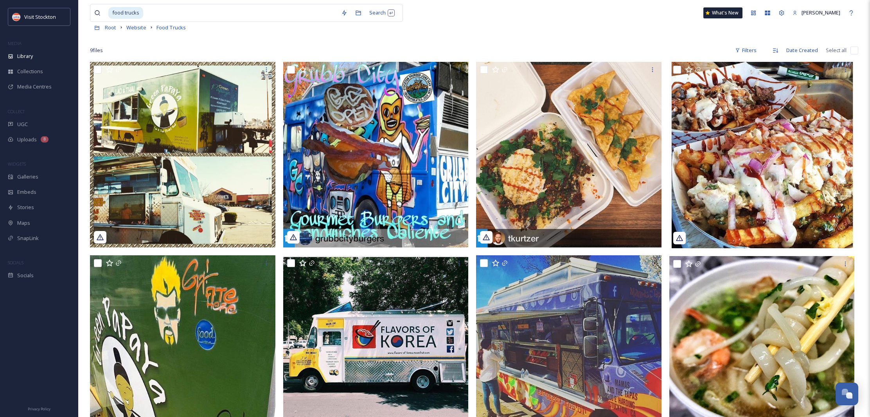
scroll to position [47, 0]
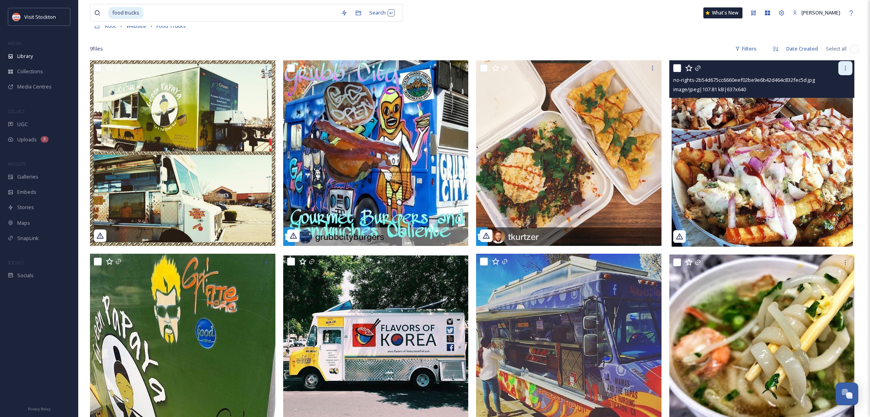
click at [846, 69] on icon at bounding box center [845, 68] width 6 height 6
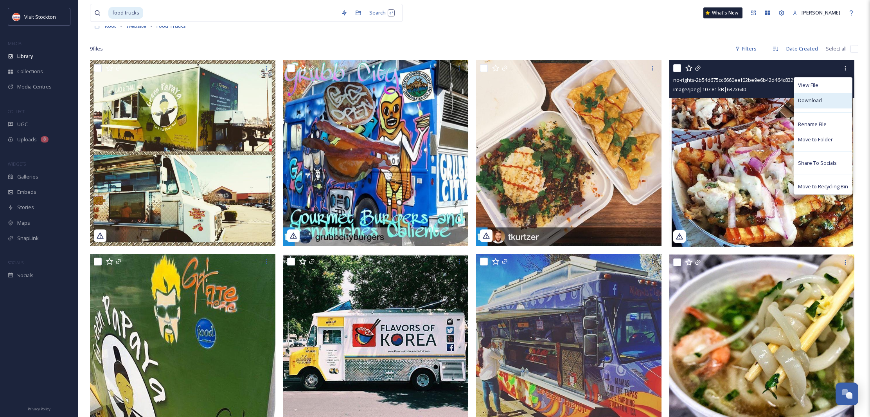
click at [816, 98] on span "Download" at bounding box center [810, 100] width 24 height 7
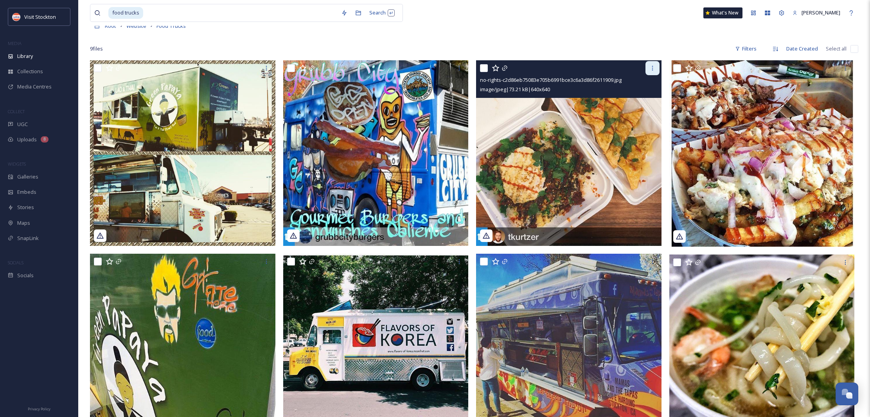
click at [646, 72] on div at bounding box center [653, 68] width 14 height 14
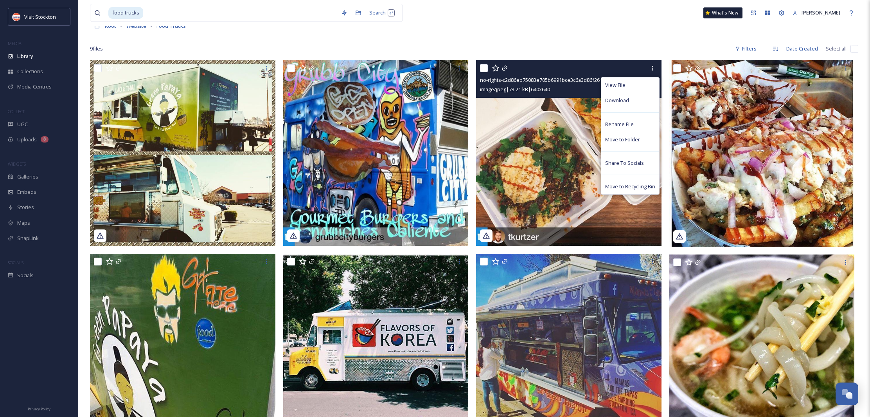
drag, startPoint x: 622, startPoint y: 98, endPoint x: 617, endPoint y: 94, distance: 6.4
click at [622, 98] on span "Download" at bounding box center [617, 100] width 24 height 7
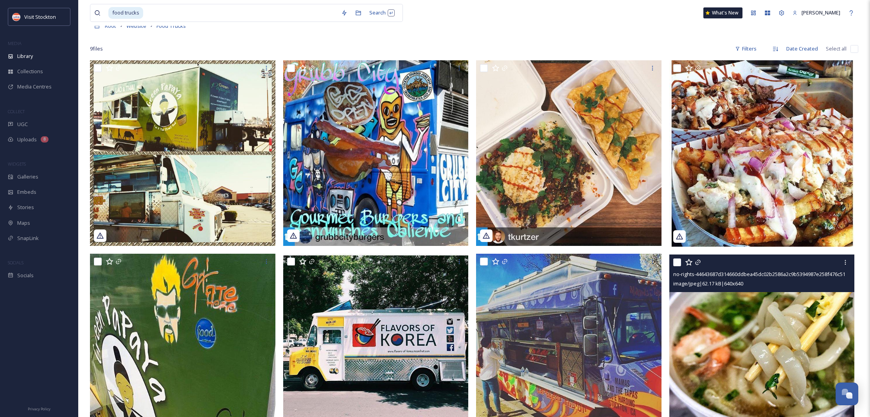
click at [841, 270] on div "no-rights-44643687d314660ddbea45dc02b2586a2c9b5394987e258f476c51ba5097c770.jpg" at bounding box center [763, 273] width 180 height 9
click at [845, 259] on icon at bounding box center [845, 262] width 6 height 6
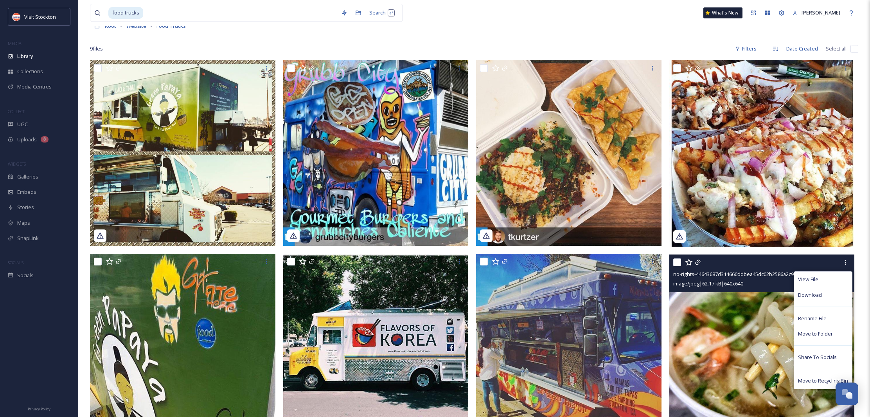
click at [817, 293] on span "Download" at bounding box center [810, 294] width 24 height 7
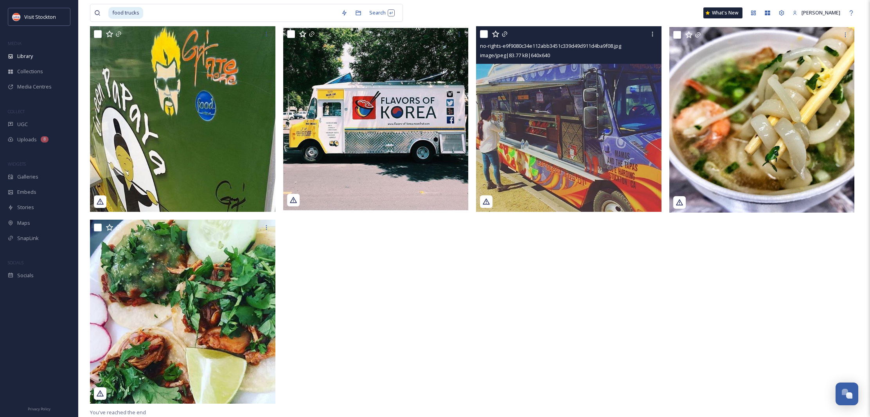
scroll to position [274, 0]
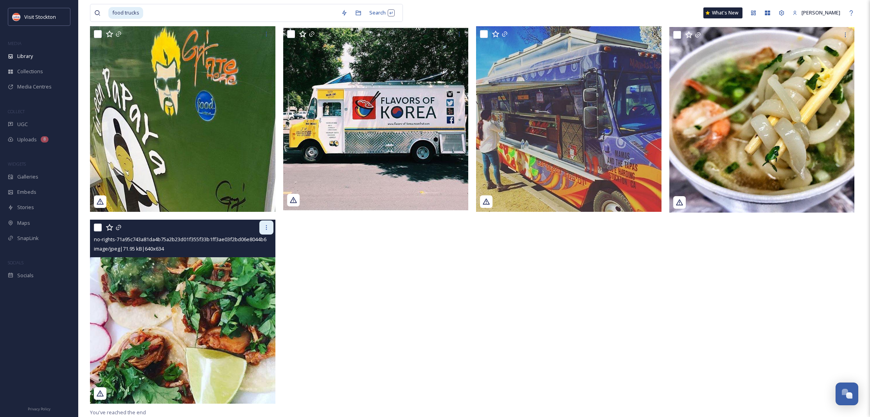
click at [261, 230] on div at bounding box center [266, 227] width 14 height 14
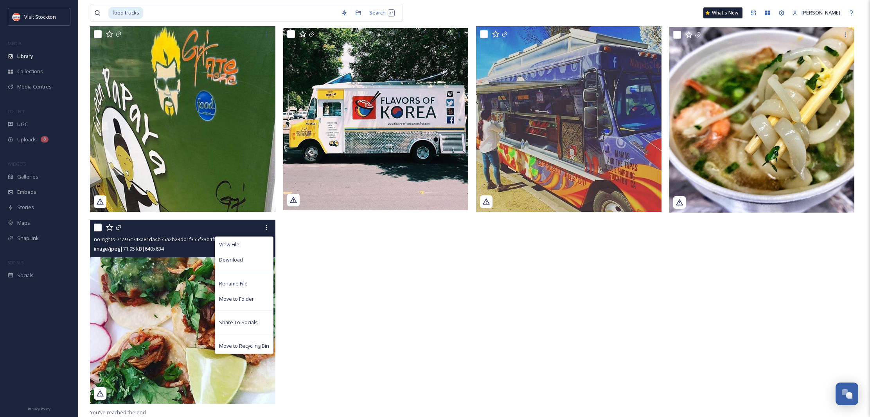
click at [240, 260] on span "Download" at bounding box center [231, 259] width 24 height 7
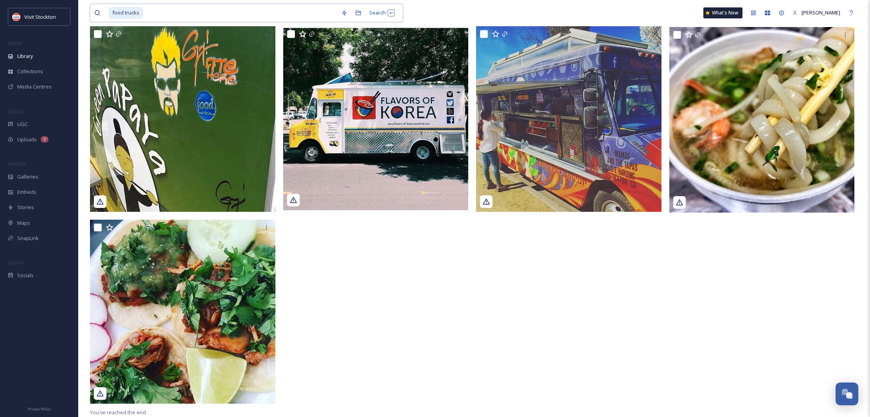
click at [191, 12] on input at bounding box center [240, 12] width 193 height 17
type input "f"
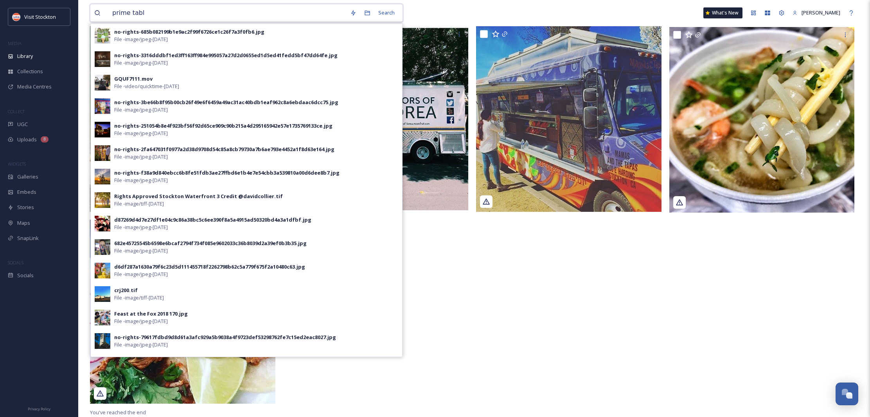
type input "prime table"
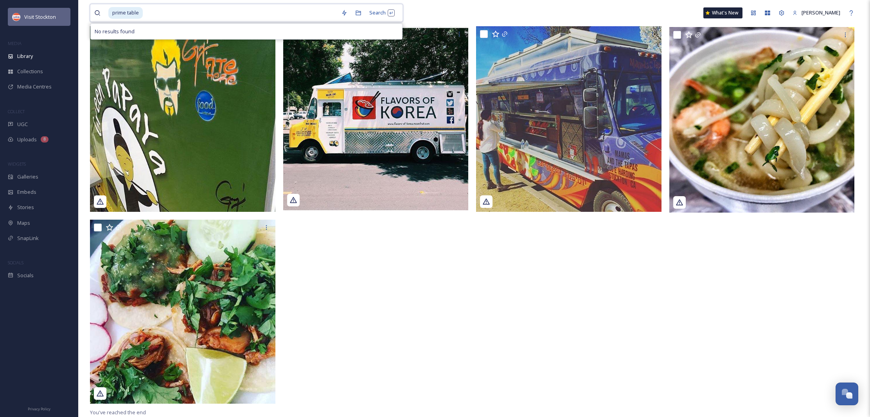
drag, startPoint x: 175, startPoint y: 12, endPoint x: 69, endPoint y: 11, distance: 106.0
click at [69, 11] on div "Visit Stockton MEDIA Library Collections Media Centres COLLECT UGC Uploads 8 WI…" at bounding box center [435, 71] width 870 height 691
type input "p"
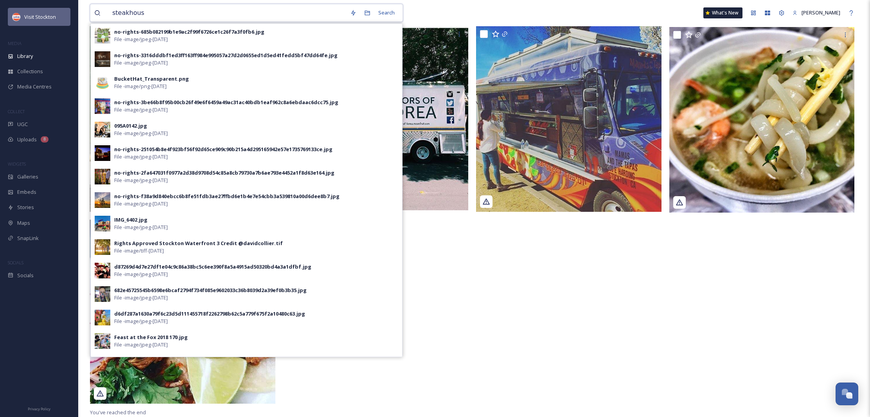
type input "steakhouse"
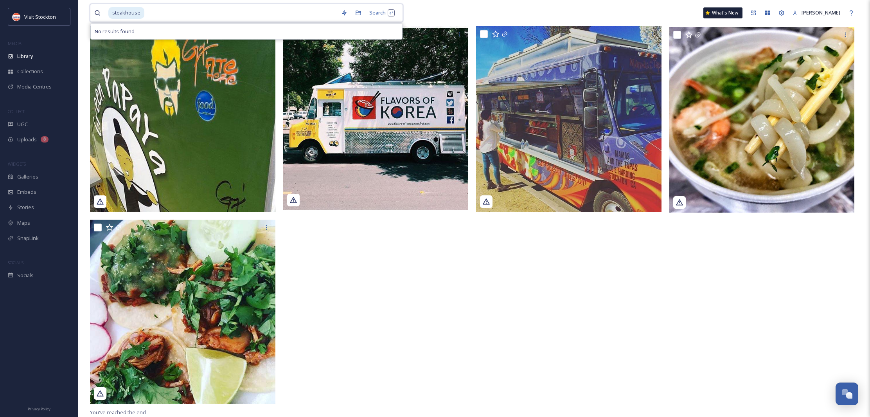
drag, startPoint x: 153, startPoint y: 14, endPoint x: 97, endPoint y: 13, distance: 56.4
click at [97, 13] on div "steakhouse" at bounding box center [215, 12] width 243 height 17
type input "s"
type input "food"
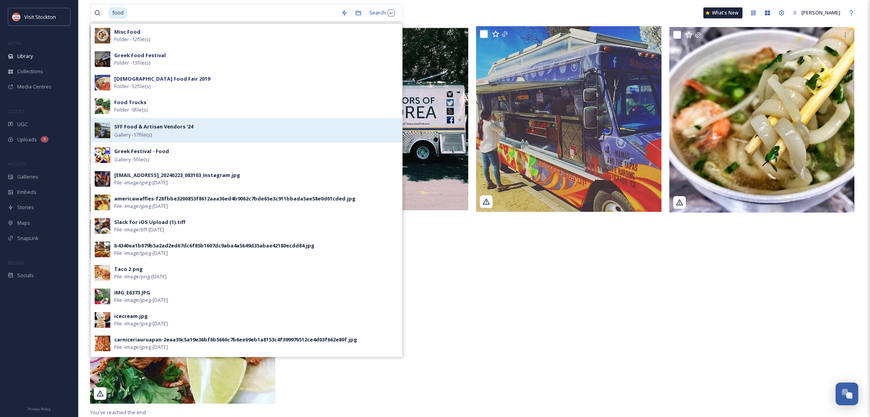
click at [138, 125] on strong "SFF Food & Artisan Vendors '24" at bounding box center [153, 126] width 79 height 7
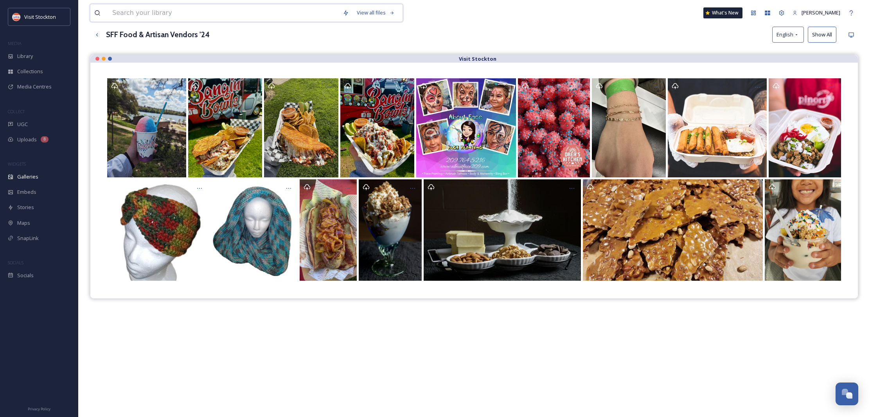
click at [186, 10] on input at bounding box center [223, 12] width 230 height 17
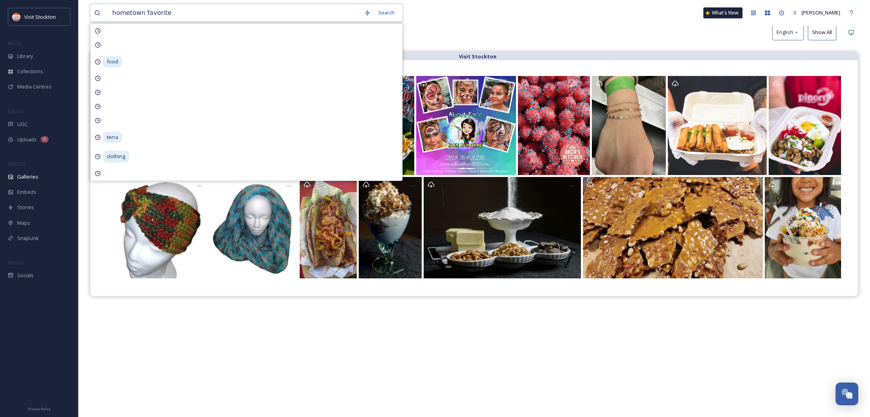
type input "hometown favorites"
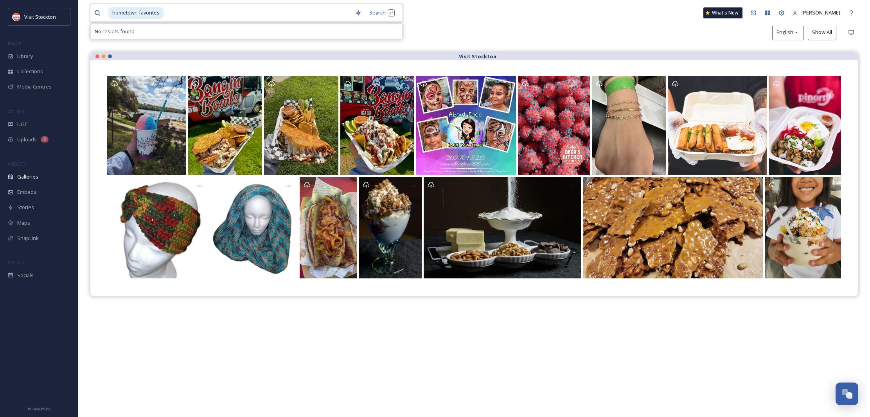
drag, startPoint x: 152, startPoint y: 14, endPoint x: 114, endPoint y: 13, distance: 37.6
click at [114, 13] on div "hometown favorites" at bounding box center [229, 12] width 243 height 17
type input "h"
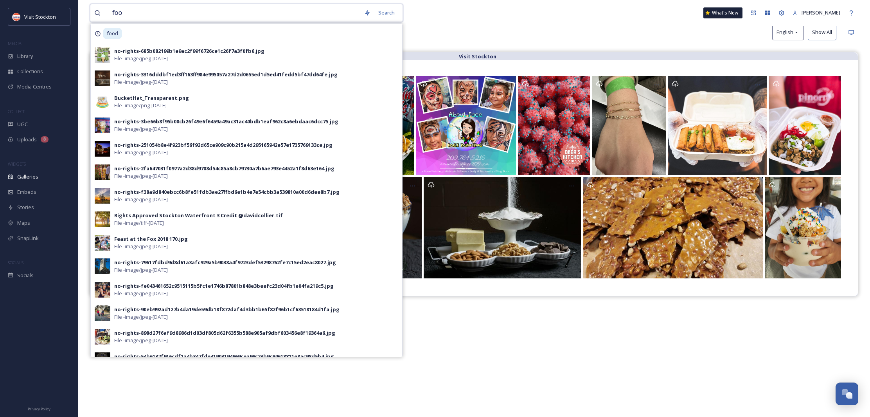
type input "food"
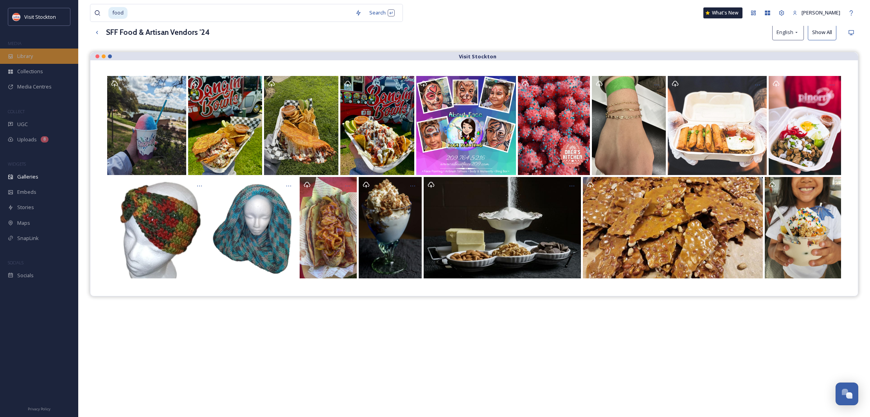
click at [55, 61] on div "Library" at bounding box center [39, 56] width 78 height 15
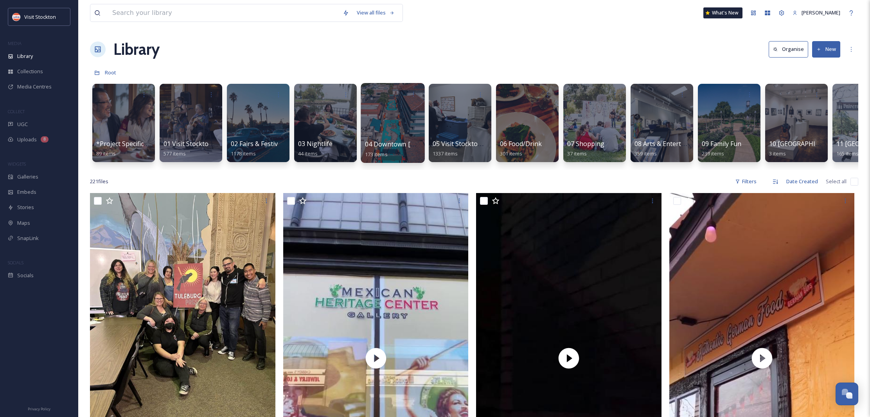
scroll to position [0, 0]
click at [528, 117] on div at bounding box center [527, 123] width 64 height 80
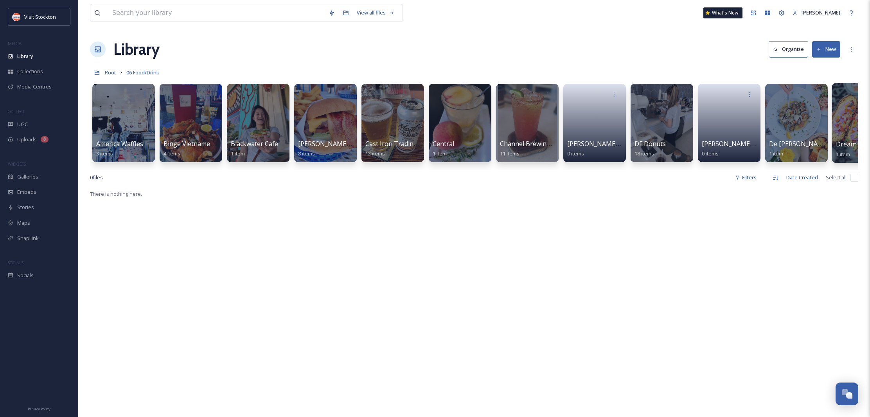
click at [842, 113] on div at bounding box center [864, 123] width 64 height 80
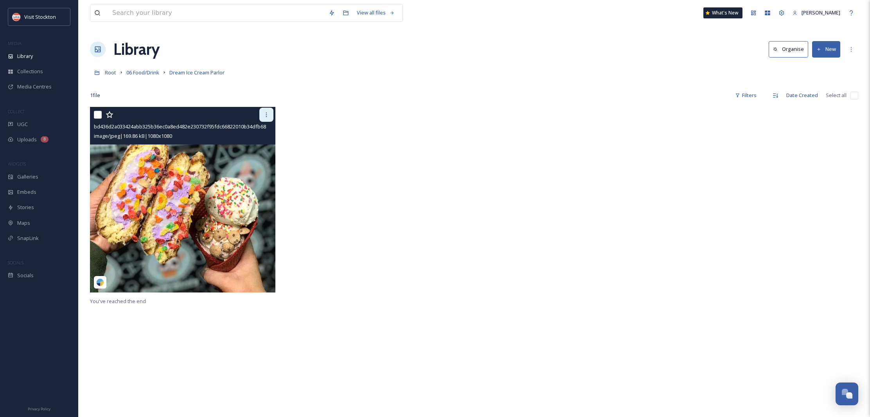
click at [262, 117] on div at bounding box center [266, 115] width 14 height 14
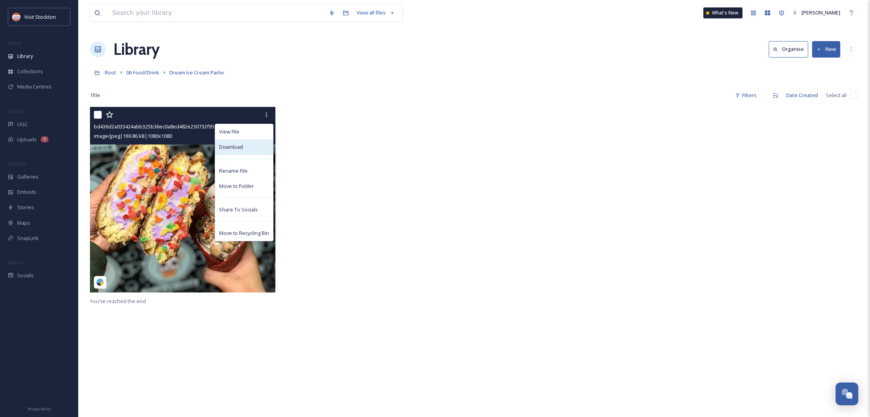
click at [244, 146] on div "Download" at bounding box center [244, 146] width 58 height 15
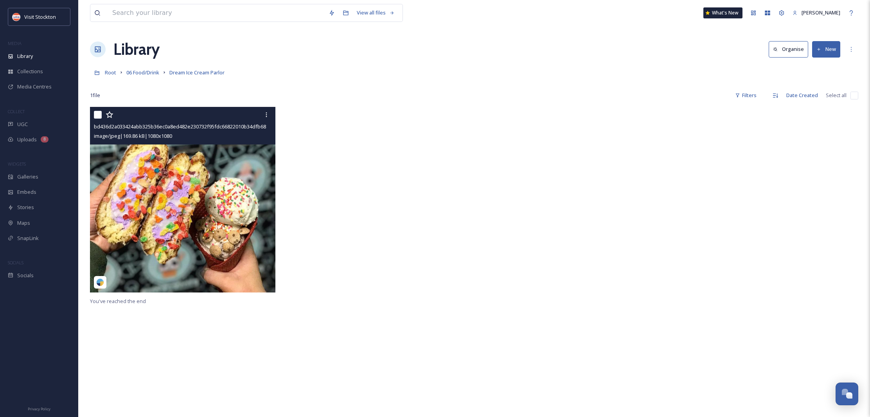
scroll to position [2, 0]
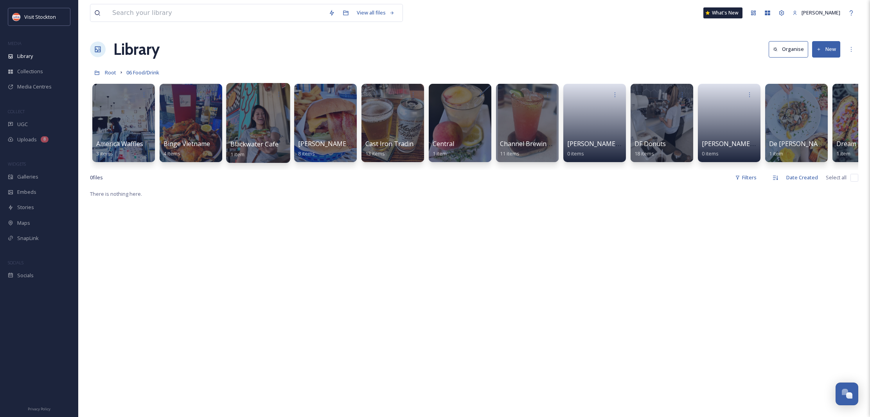
click at [252, 117] on div at bounding box center [258, 123] width 64 height 80
click at [198, 121] on div at bounding box center [191, 123] width 64 height 80
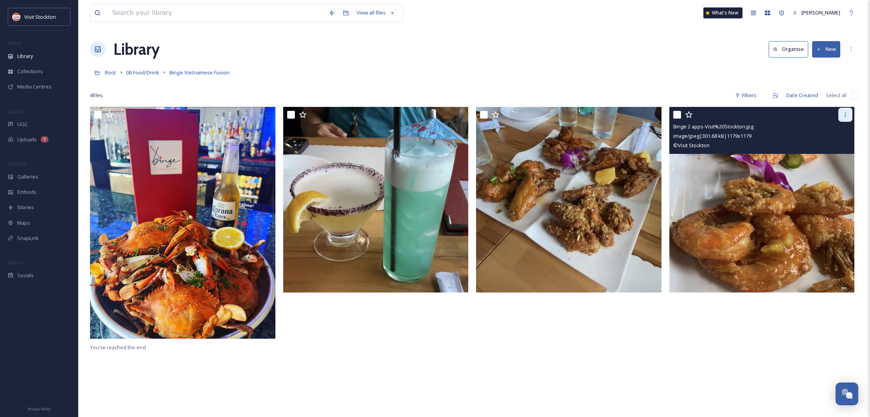
click at [849, 115] on div at bounding box center [845, 115] width 14 height 14
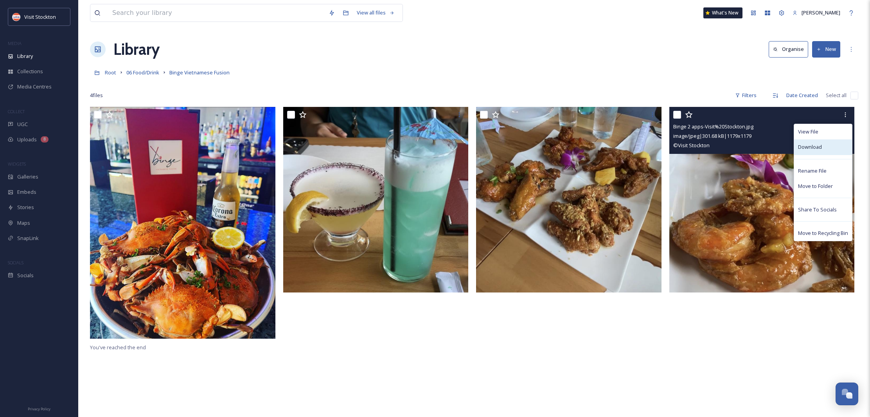
click at [820, 146] on span "Download" at bounding box center [810, 146] width 24 height 7
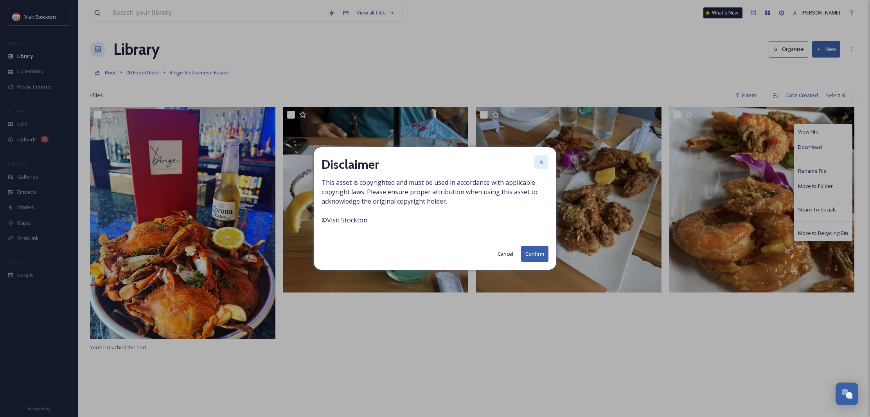
click at [545, 160] on div at bounding box center [541, 162] width 14 height 14
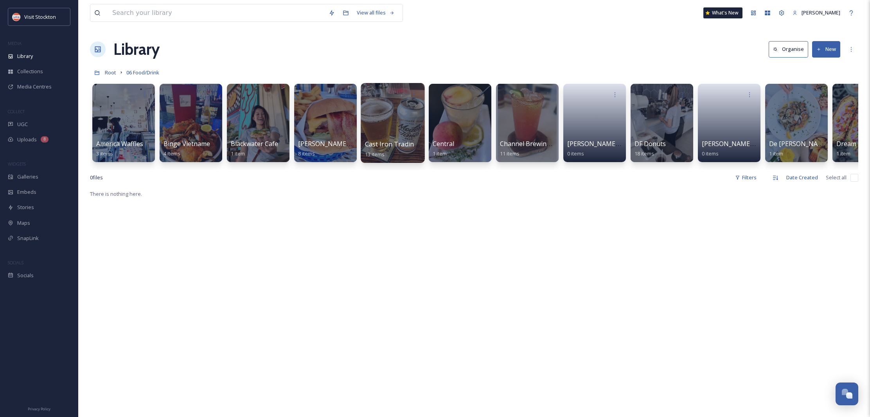
click at [400, 125] on div at bounding box center [393, 123] width 64 height 80
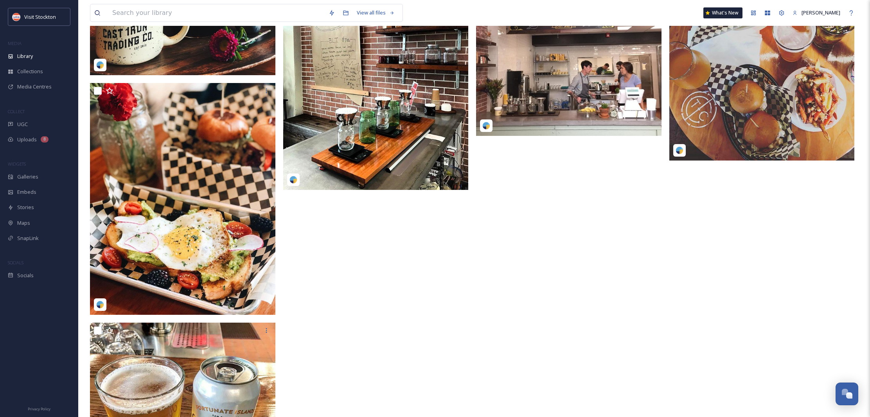
scroll to position [455, 0]
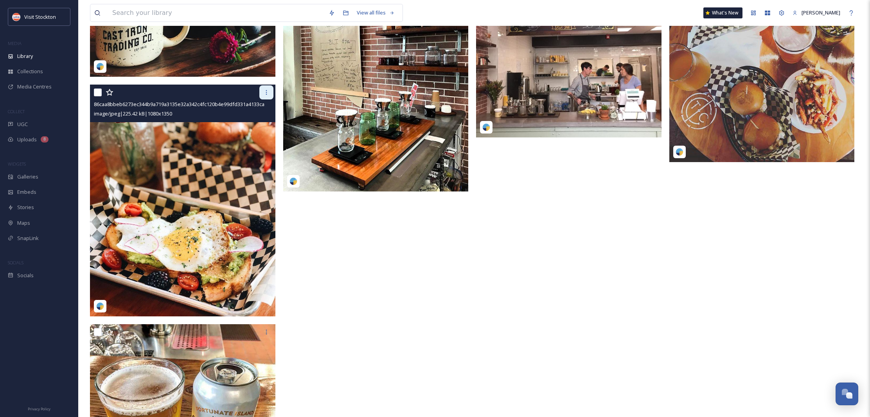
click at [266, 94] on icon at bounding box center [266, 92] width 6 height 6
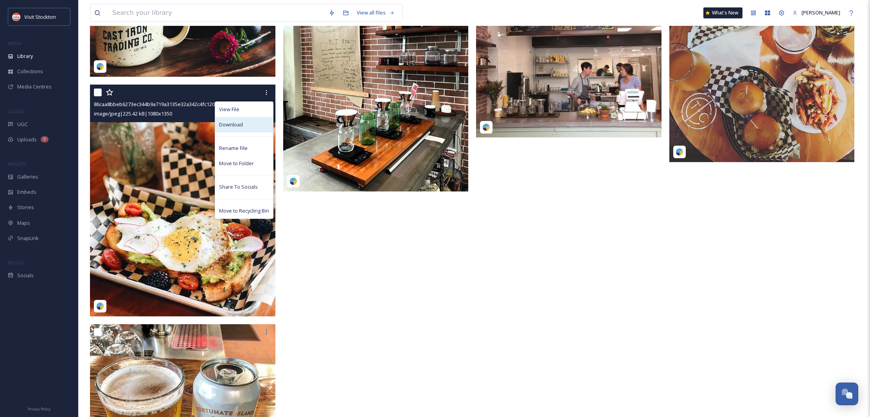
click at [241, 120] on div "Download" at bounding box center [244, 124] width 58 height 15
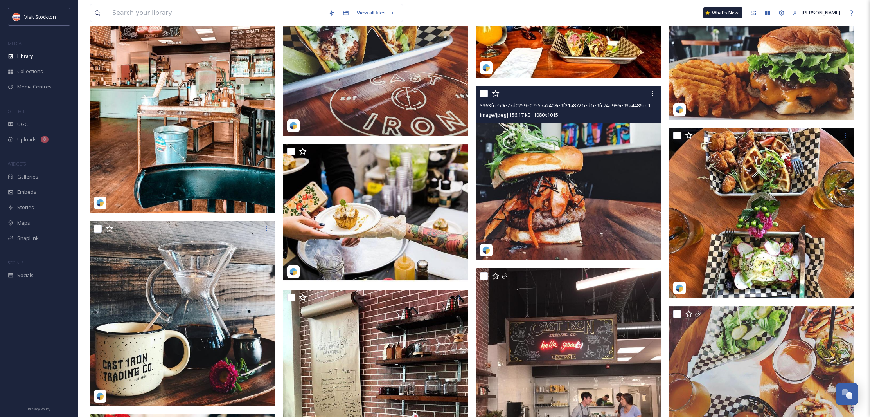
scroll to position [62, 0]
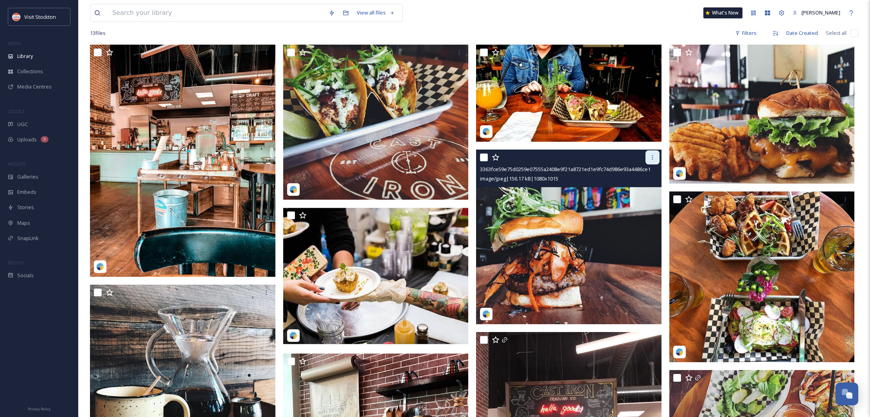
click at [648, 162] on div at bounding box center [653, 157] width 14 height 14
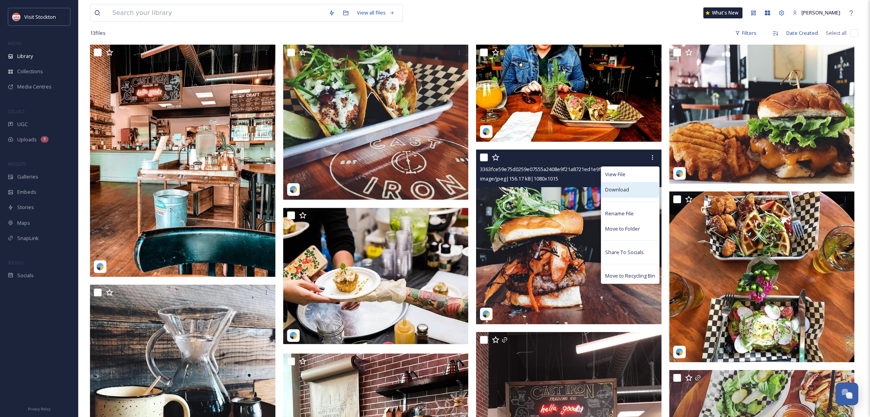
click at [620, 192] on span "Download" at bounding box center [617, 189] width 24 height 7
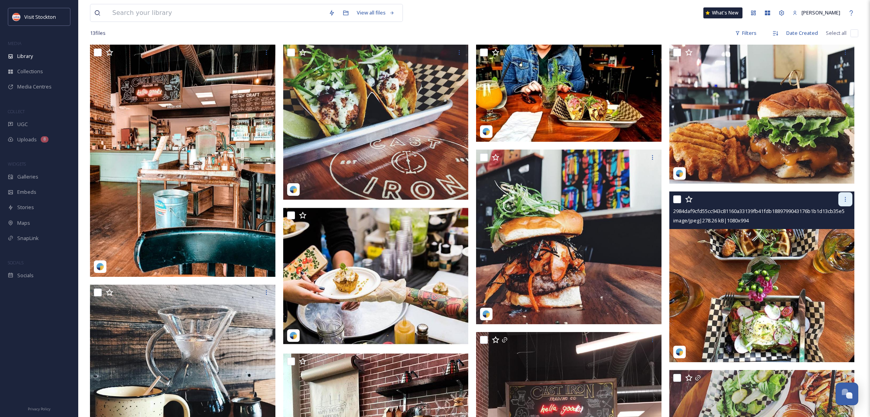
click at [845, 201] on icon at bounding box center [845, 199] width 6 height 6
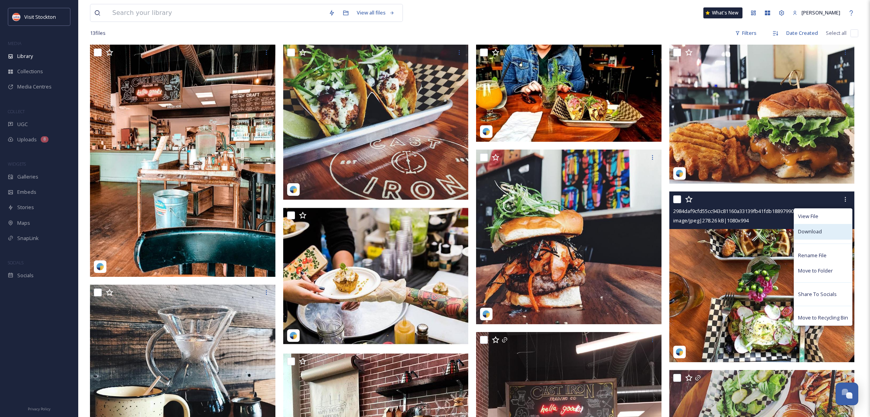
click at [809, 231] on span "Download" at bounding box center [810, 231] width 24 height 7
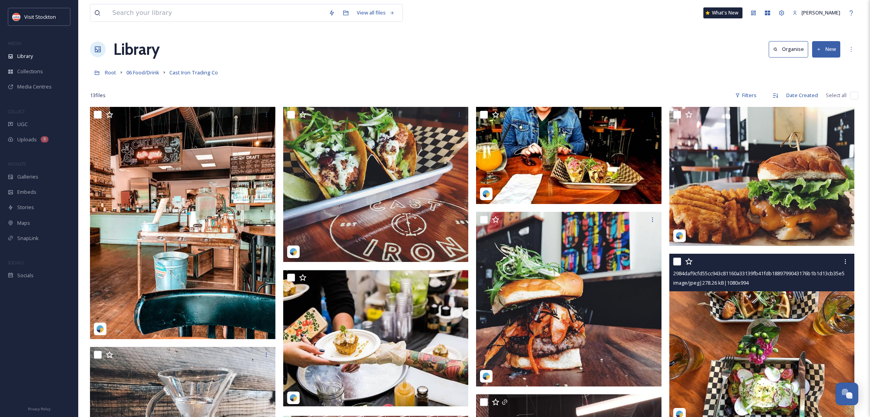
scroll to position [0, 0]
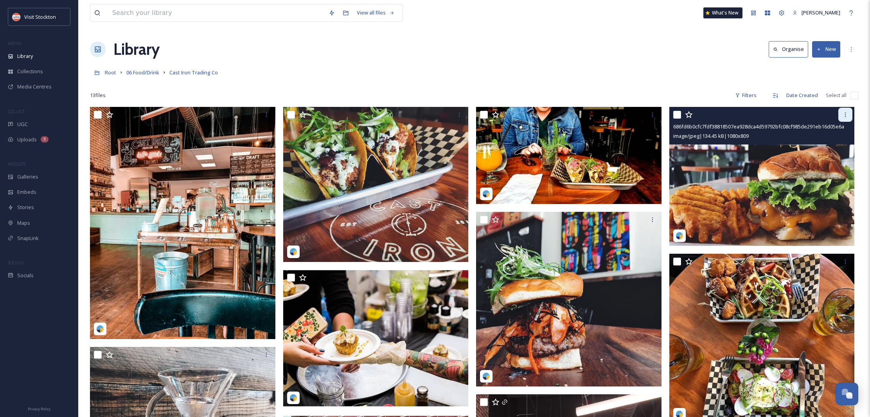
drag, startPoint x: 843, startPoint y: 115, endPoint x: 842, endPoint y: 119, distance: 4.0
click at [843, 115] on icon at bounding box center [845, 115] width 6 height 6
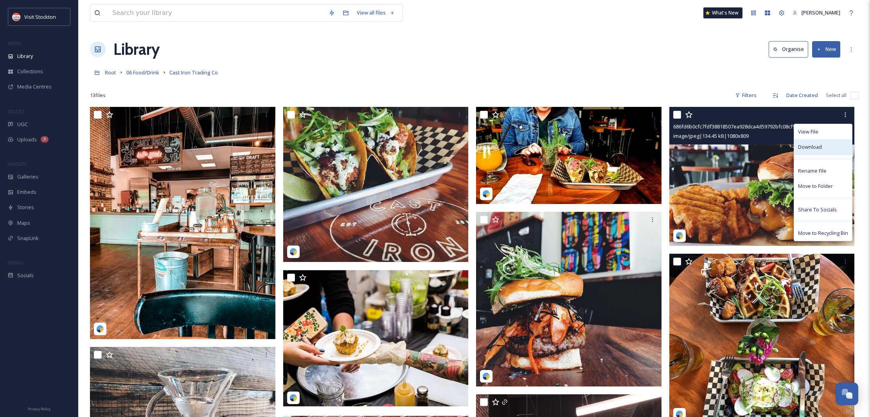
click at [810, 147] on span "Download" at bounding box center [810, 146] width 24 height 7
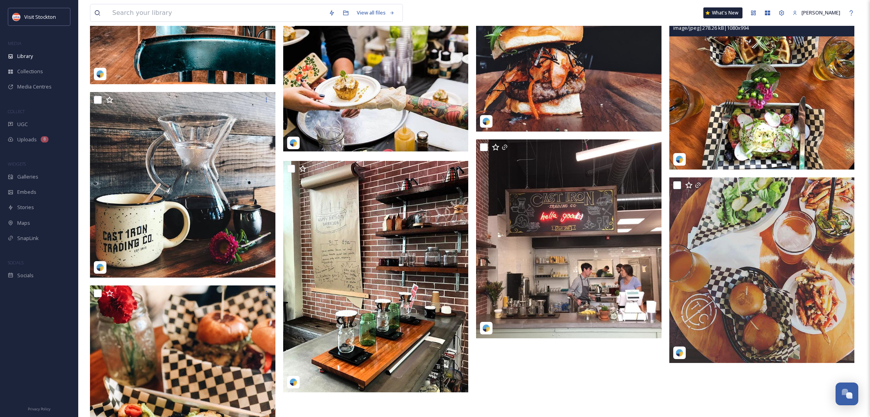
scroll to position [255, 0]
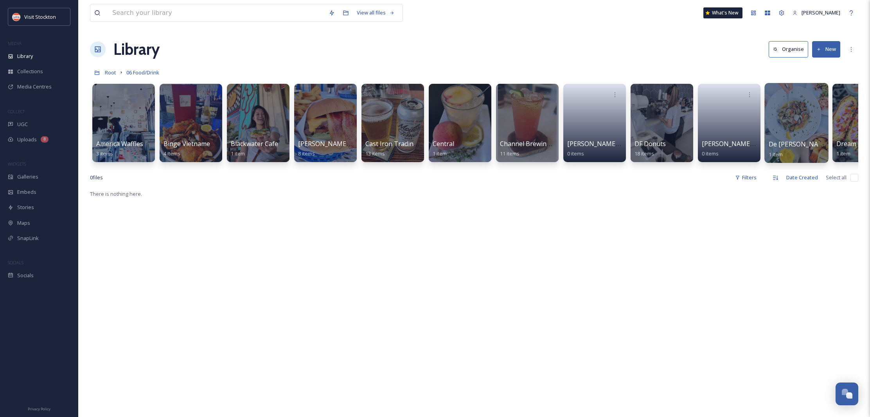
click at [802, 126] on div at bounding box center [797, 123] width 64 height 80
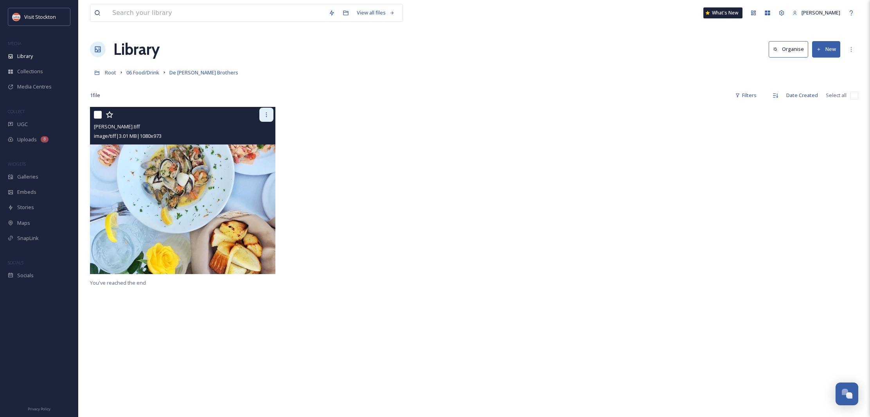
click at [263, 114] on div at bounding box center [266, 115] width 14 height 14
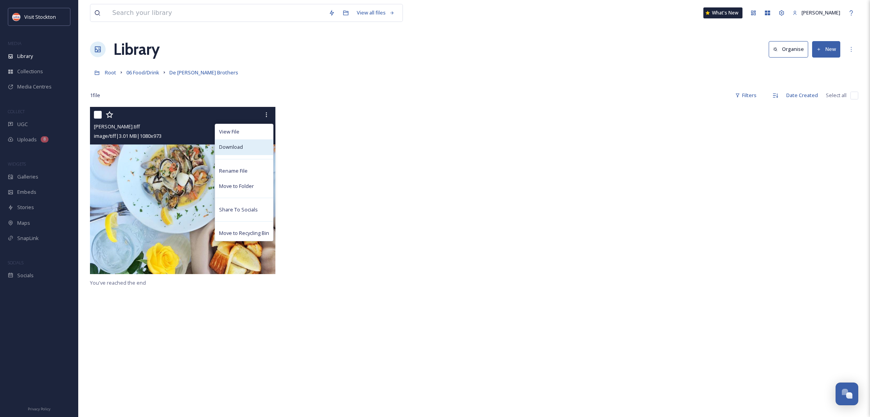
click at [232, 143] on span "Download" at bounding box center [231, 146] width 24 height 7
